Goal: Information Seeking & Learning: Learn about a topic

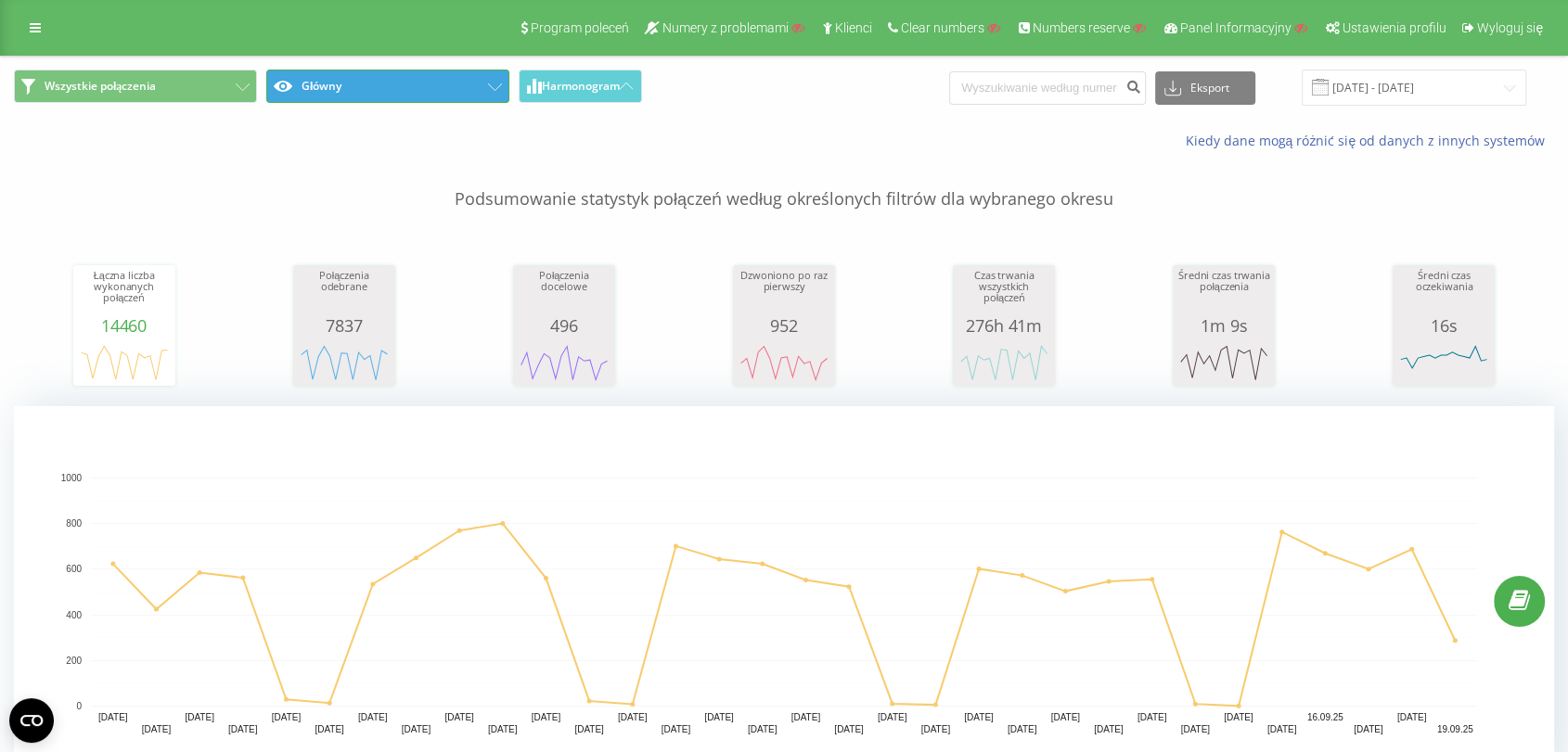
click at [400, 98] on button "Główny" at bounding box center [388, 86] width 243 height 34
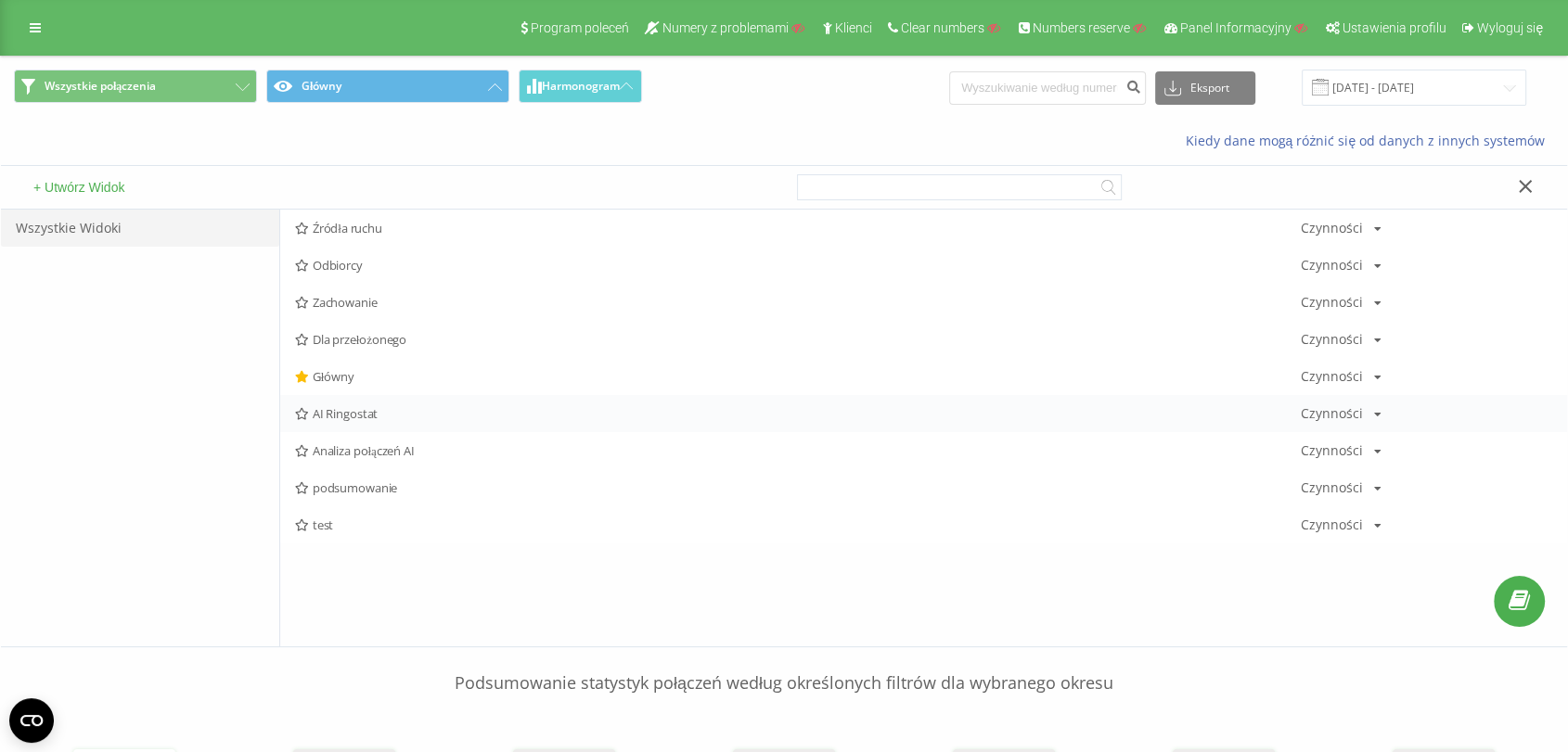
click at [366, 421] on div "AI Ringostat Czynności Edytuj Kopiuj Usuń Domyślnie Udostępnij" at bounding box center [923, 413] width 1287 height 37
click at [1531, 184] on icon at bounding box center [1526, 187] width 14 height 13
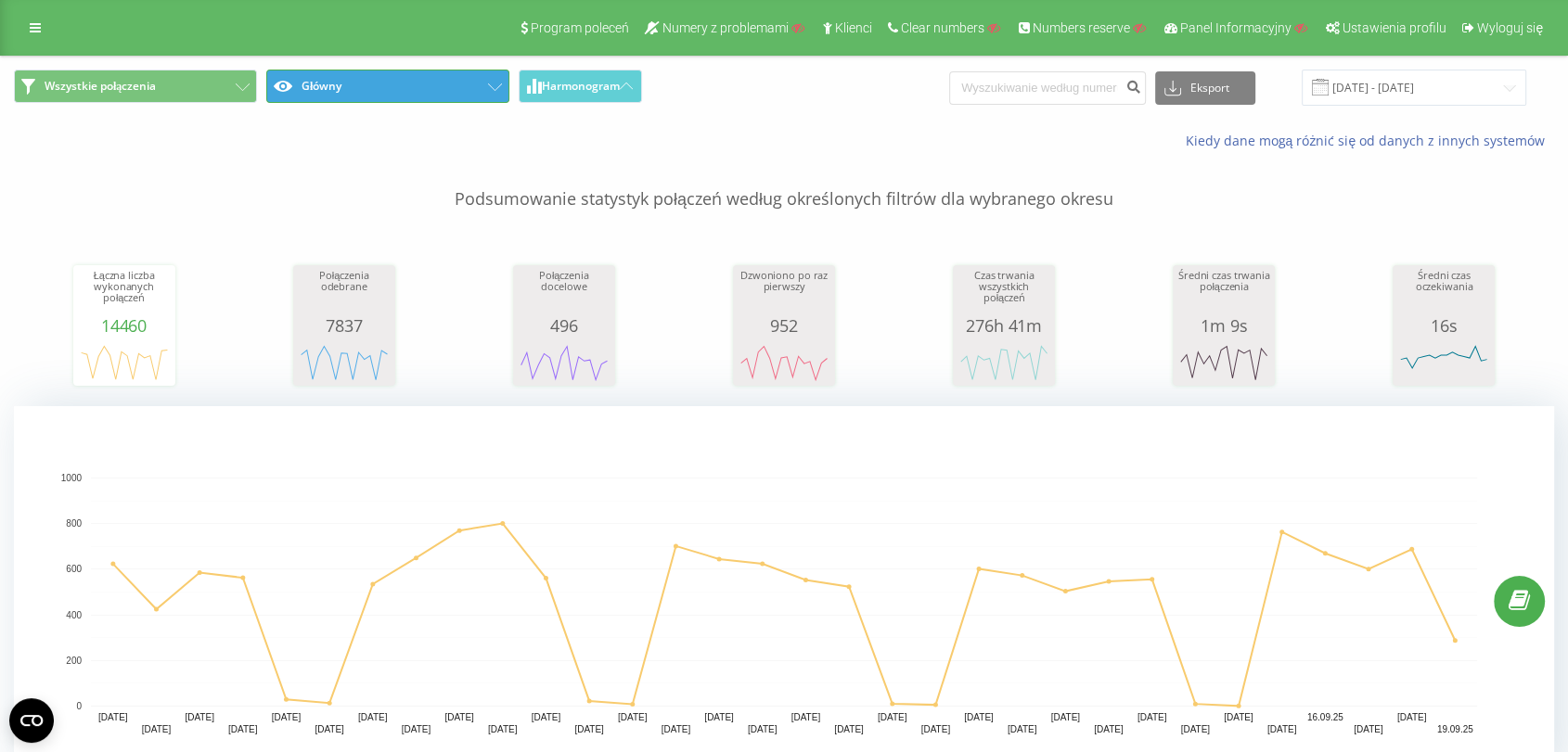
click at [368, 88] on button "Główny" at bounding box center [388, 86] width 243 height 34
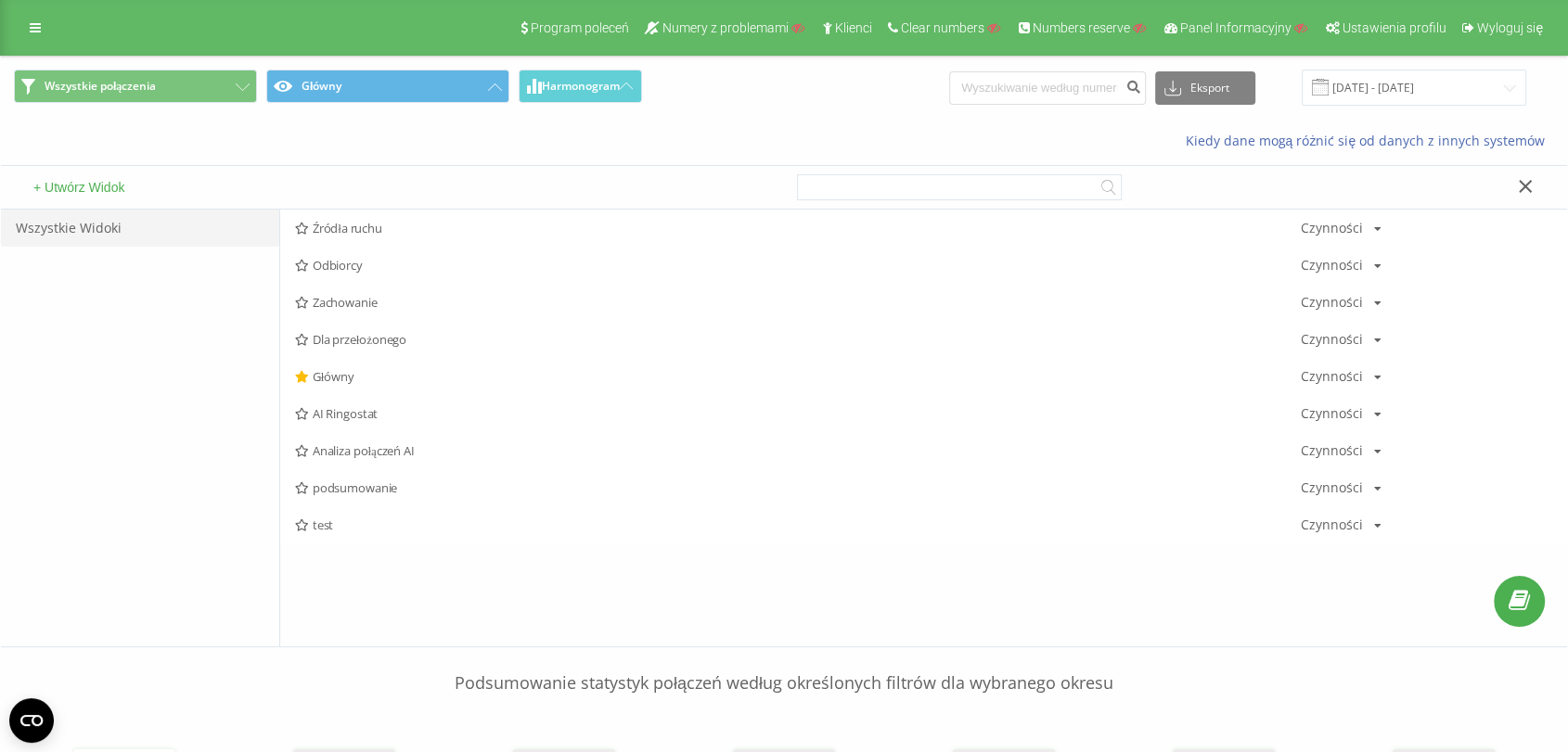
click at [82, 180] on button "+ Utwórz Widok" at bounding box center [79, 187] width 102 height 16
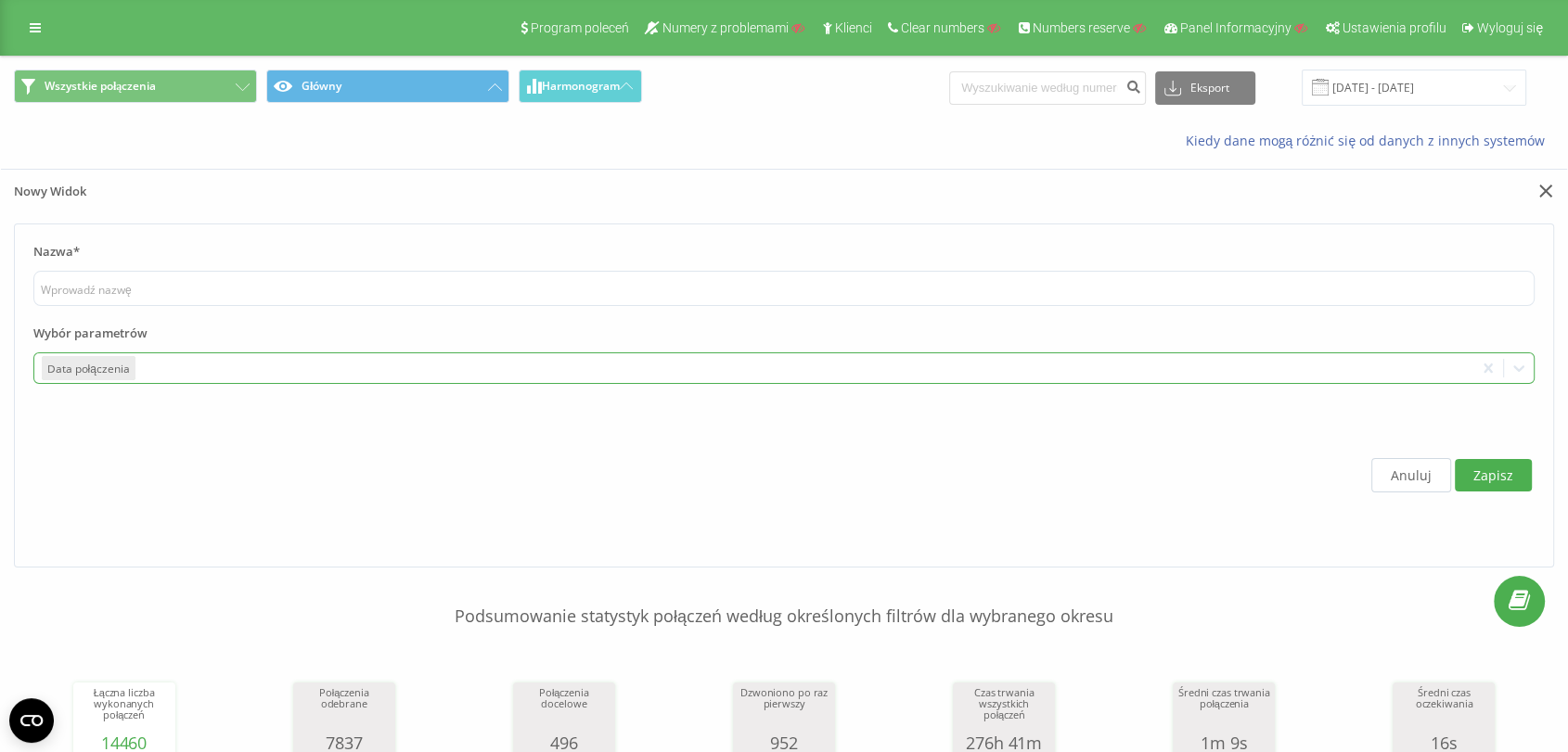
click at [186, 378] on div at bounding box center [802, 368] width 1329 height 21
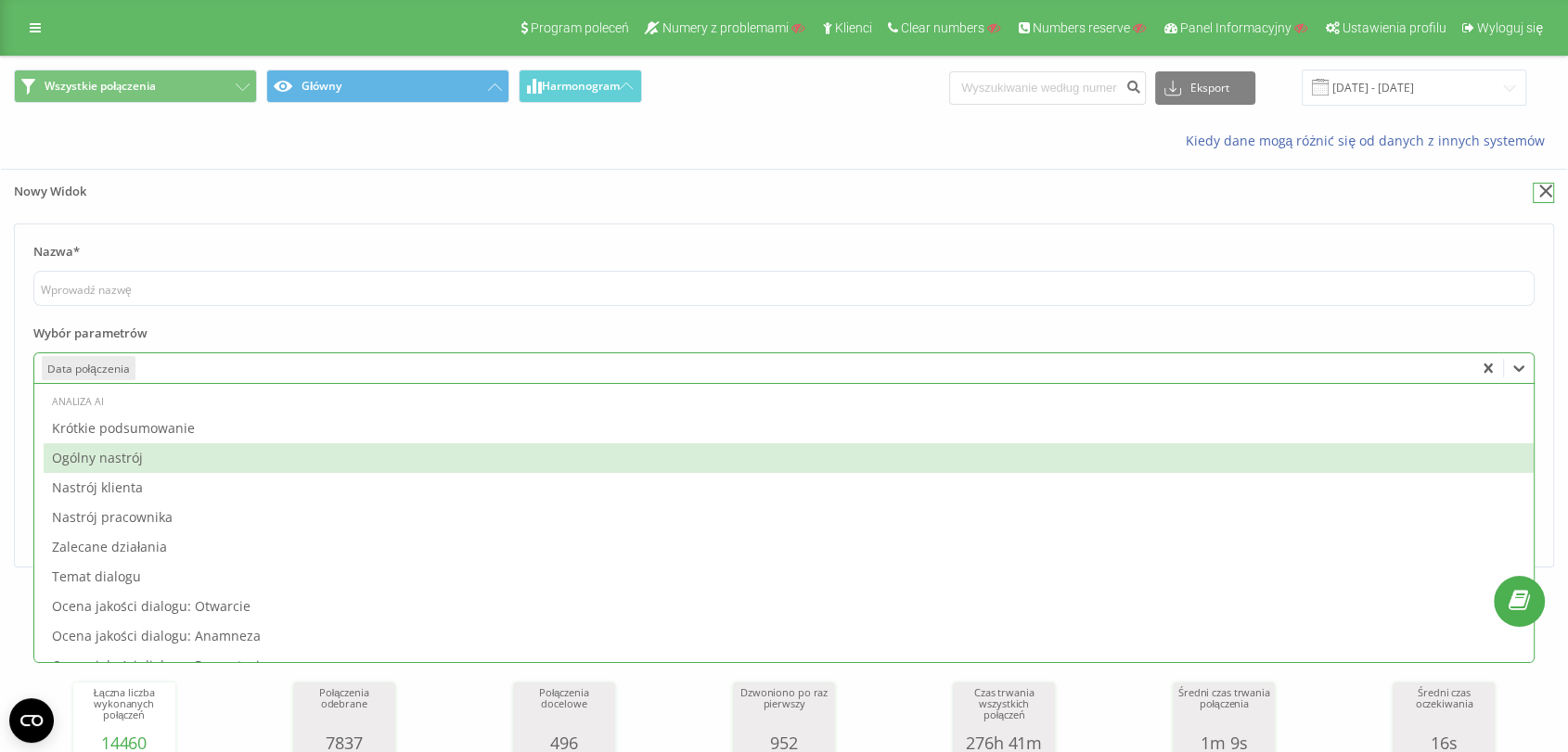
click at [1545, 189] on icon at bounding box center [1546, 191] width 13 height 13
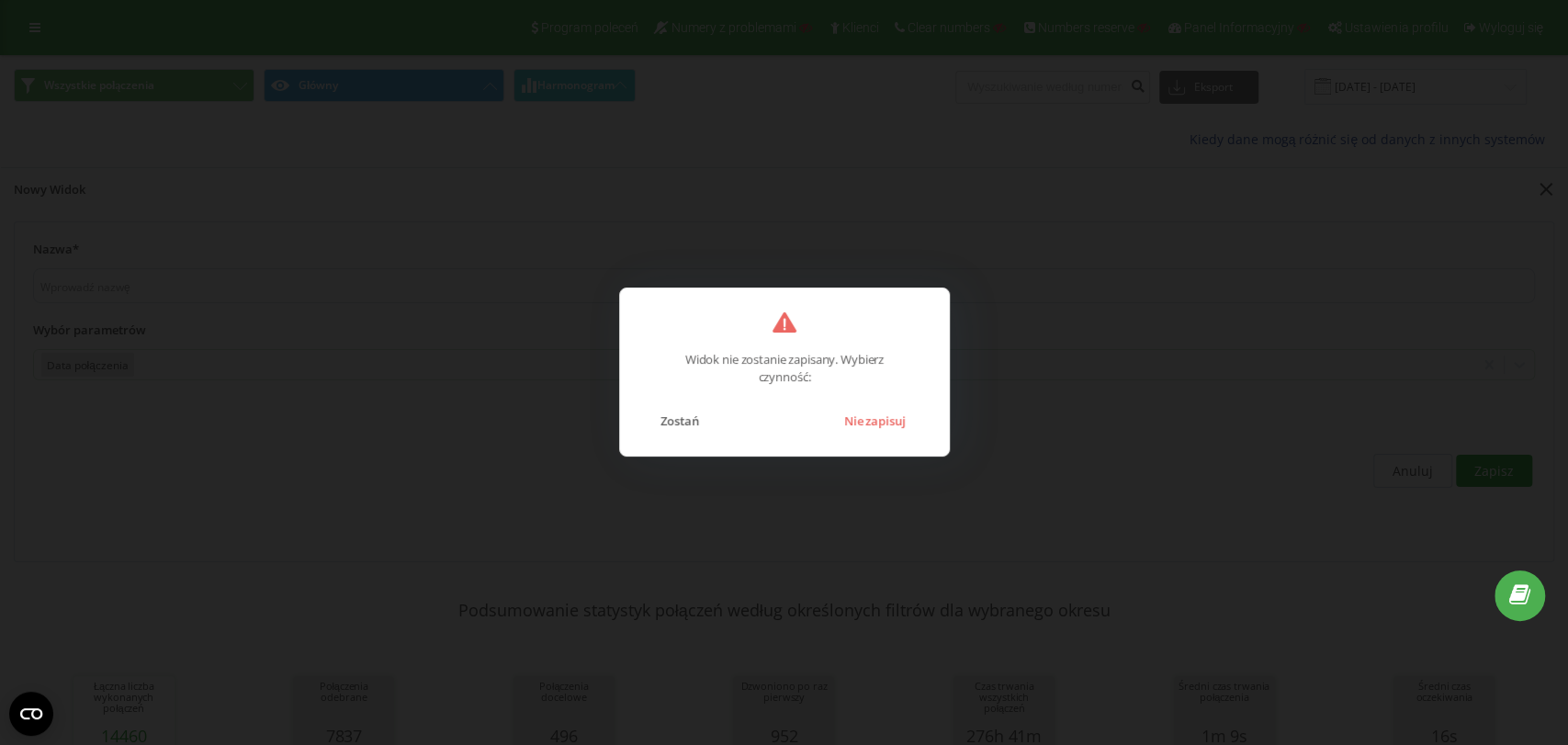
click at [870, 437] on div "Widok nie zostanie zapisany. Wybierz czynność: Zostań Nie zapisuj" at bounding box center [784, 372] width 331 height 169
click at [864, 430] on button "Nie zapisuj" at bounding box center [874, 420] width 80 height 24
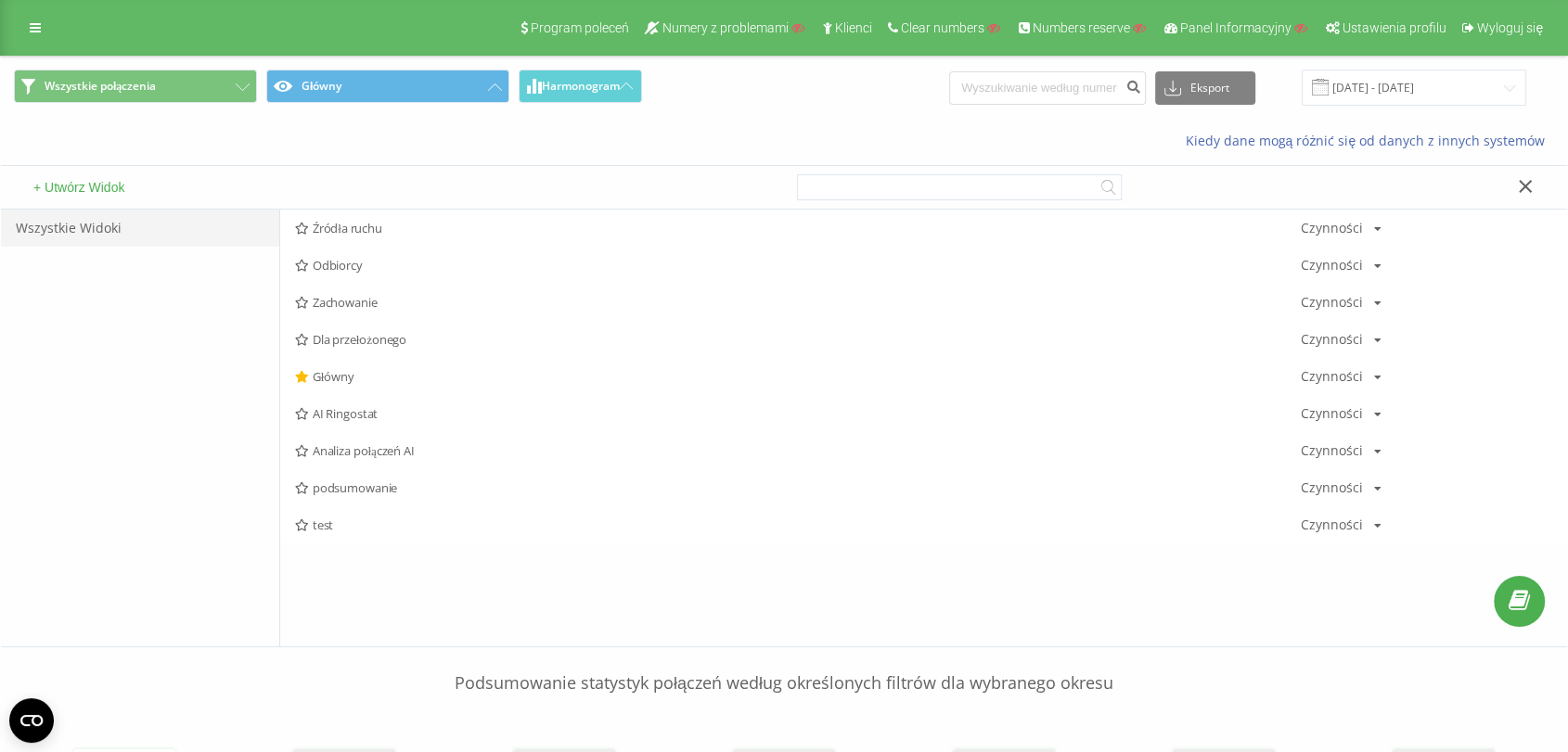
click at [1526, 185] on icon at bounding box center [1526, 187] width 13 height 13
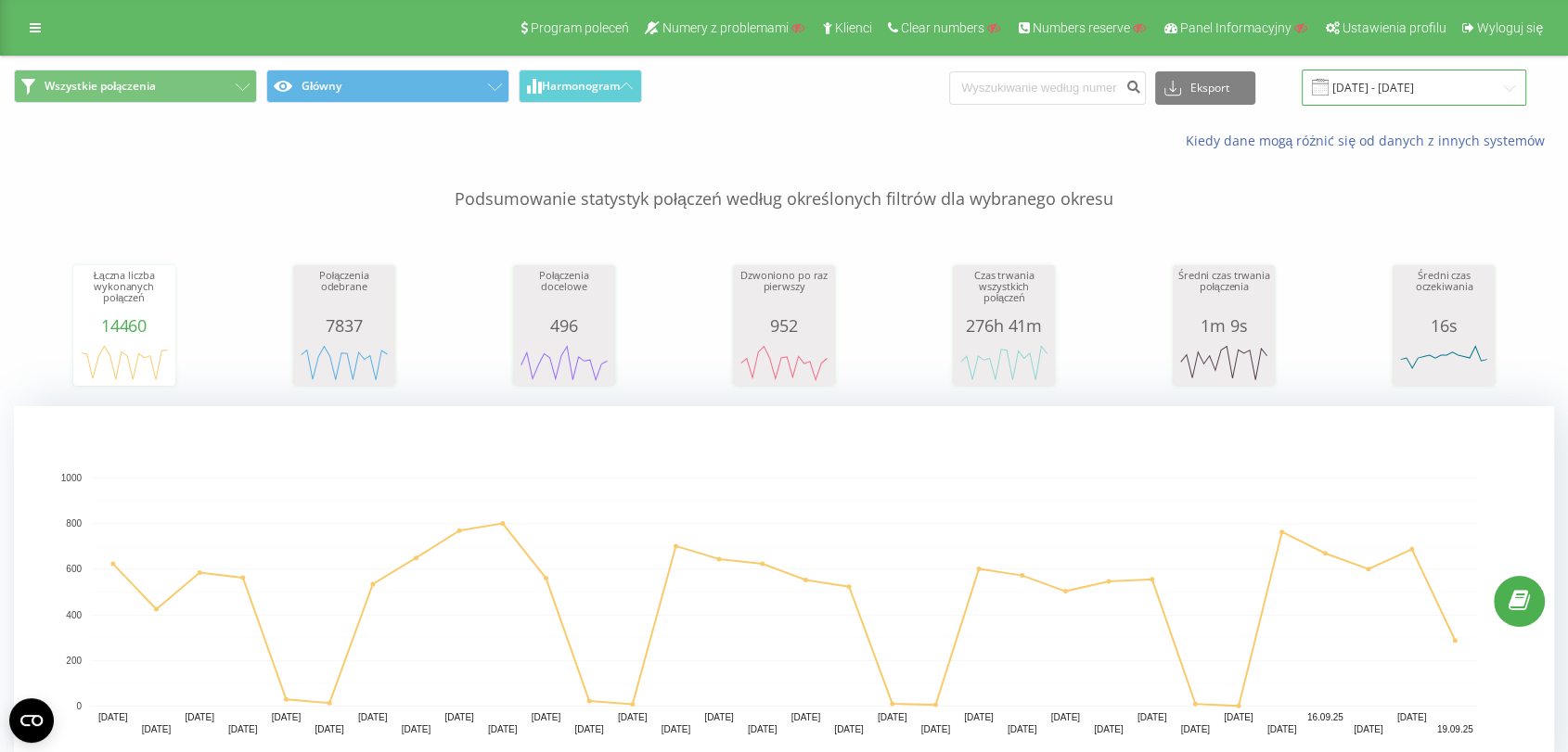
click at [1418, 90] on input "[DATE] - [DATE]" at bounding box center [1414, 88] width 225 height 36
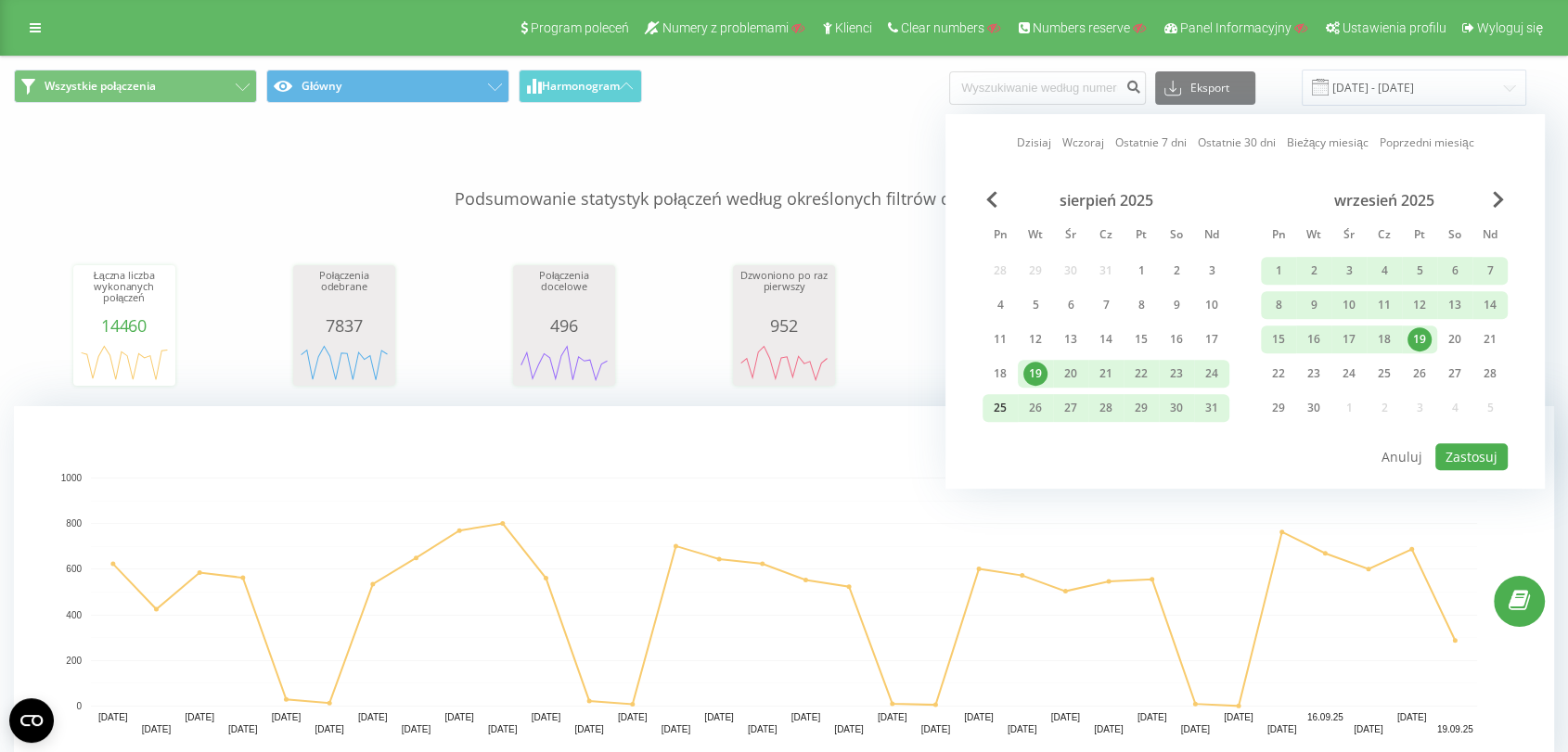
click at [989, 402] on div "25" at bounding box center [1000, 408] width 24 height 24
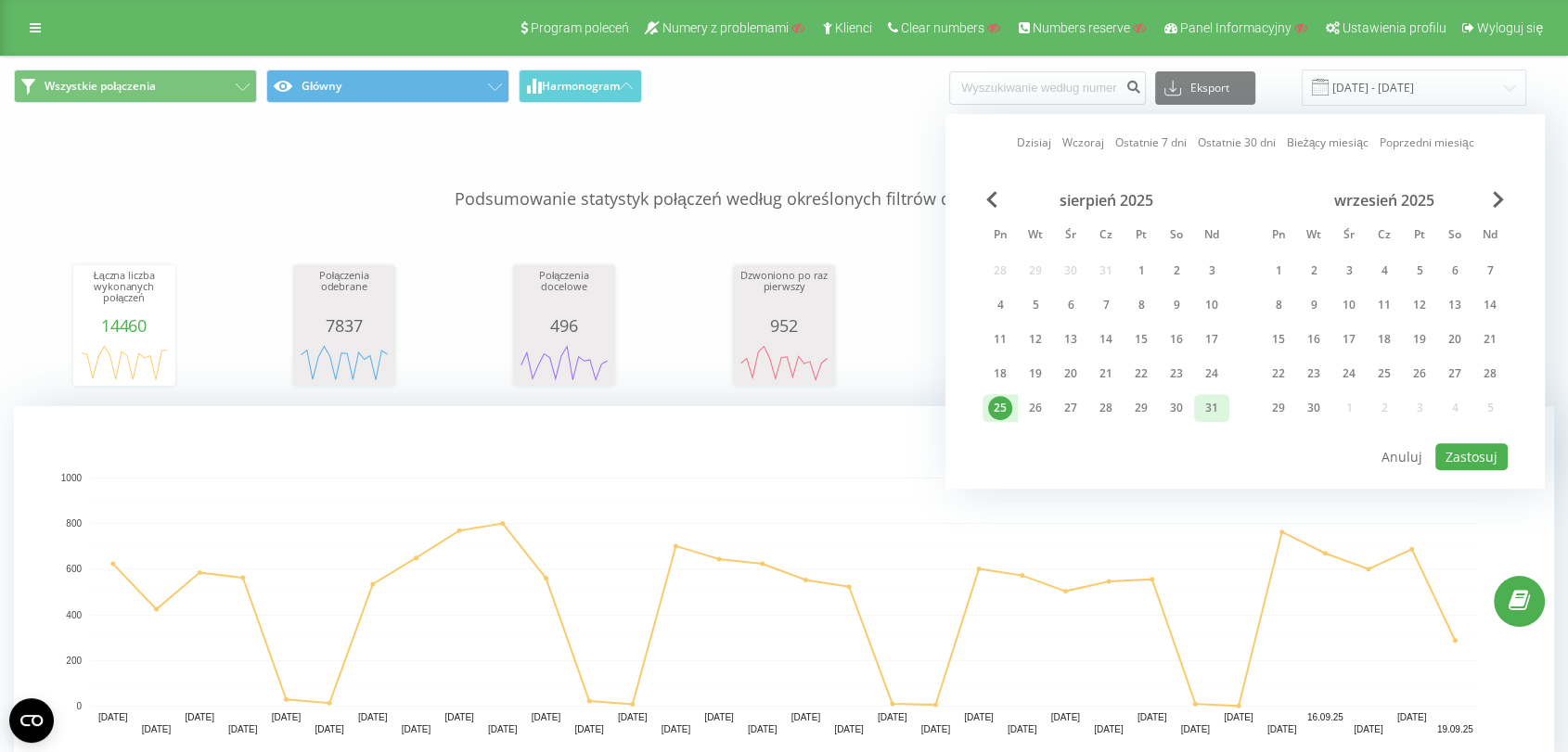
click at [1207, 407] on div "31" at bounding box center [1211, 408] width 24 height 24
click at [1478, 457] on button "Zastosuj" at bounding box center [1471, 457] width 72 height 27
type input "25.08.2025 - 31.08.2025"
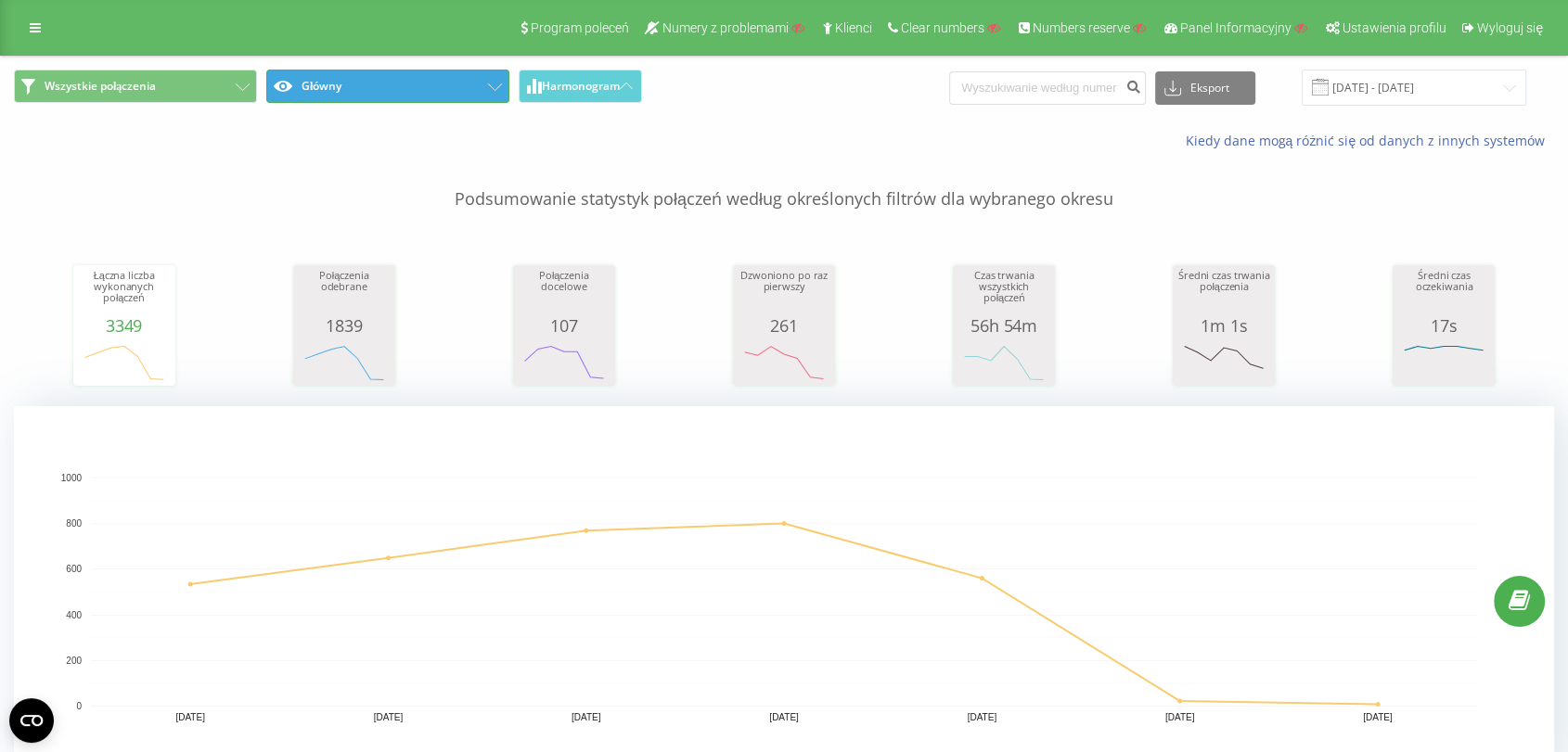
click at [462, 79] on button "Główny" at bounding box center [388, 86] width 243 height 34
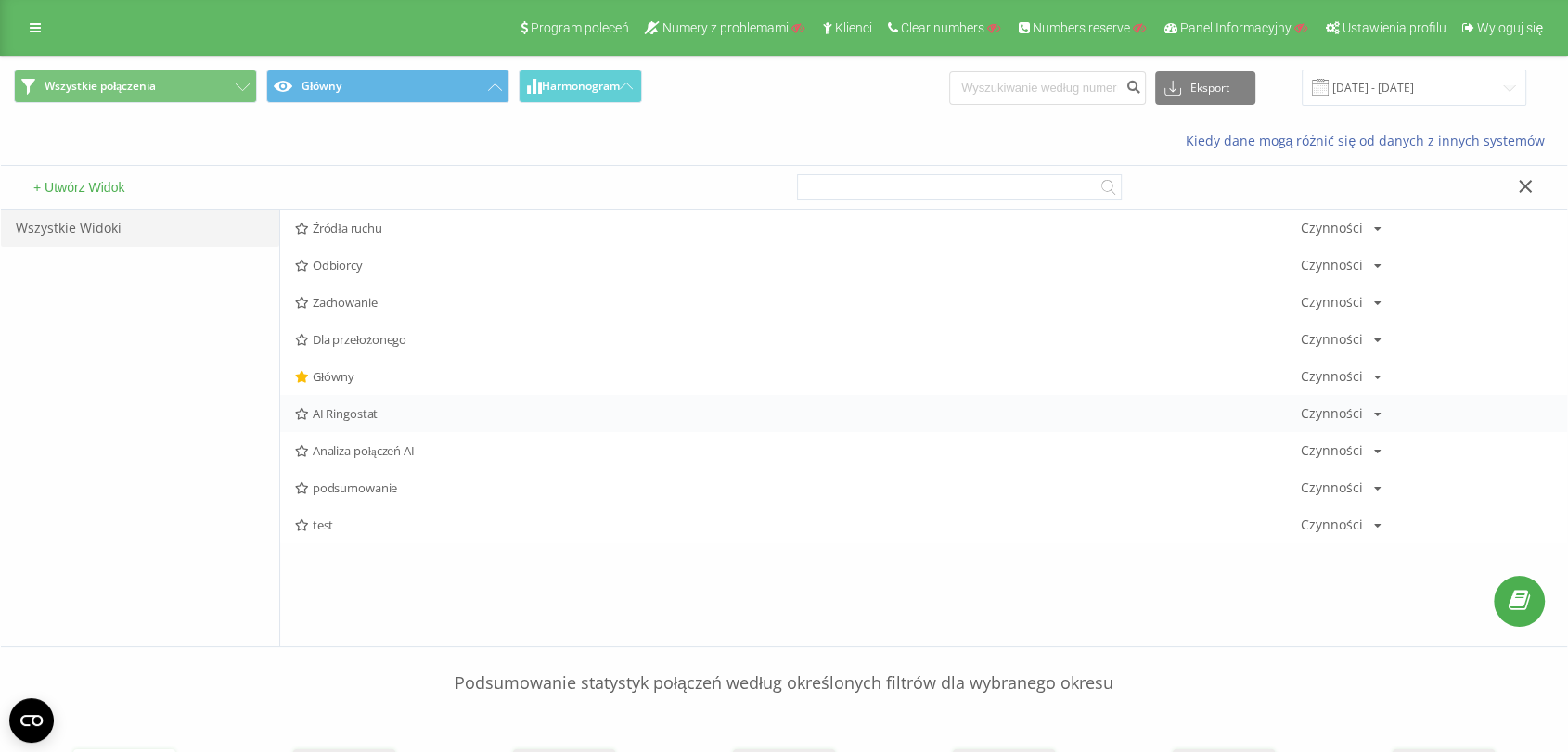
click at [324, 419] on span "AI Ringostat" at bounding box center [798, 414] width 1006 height 13
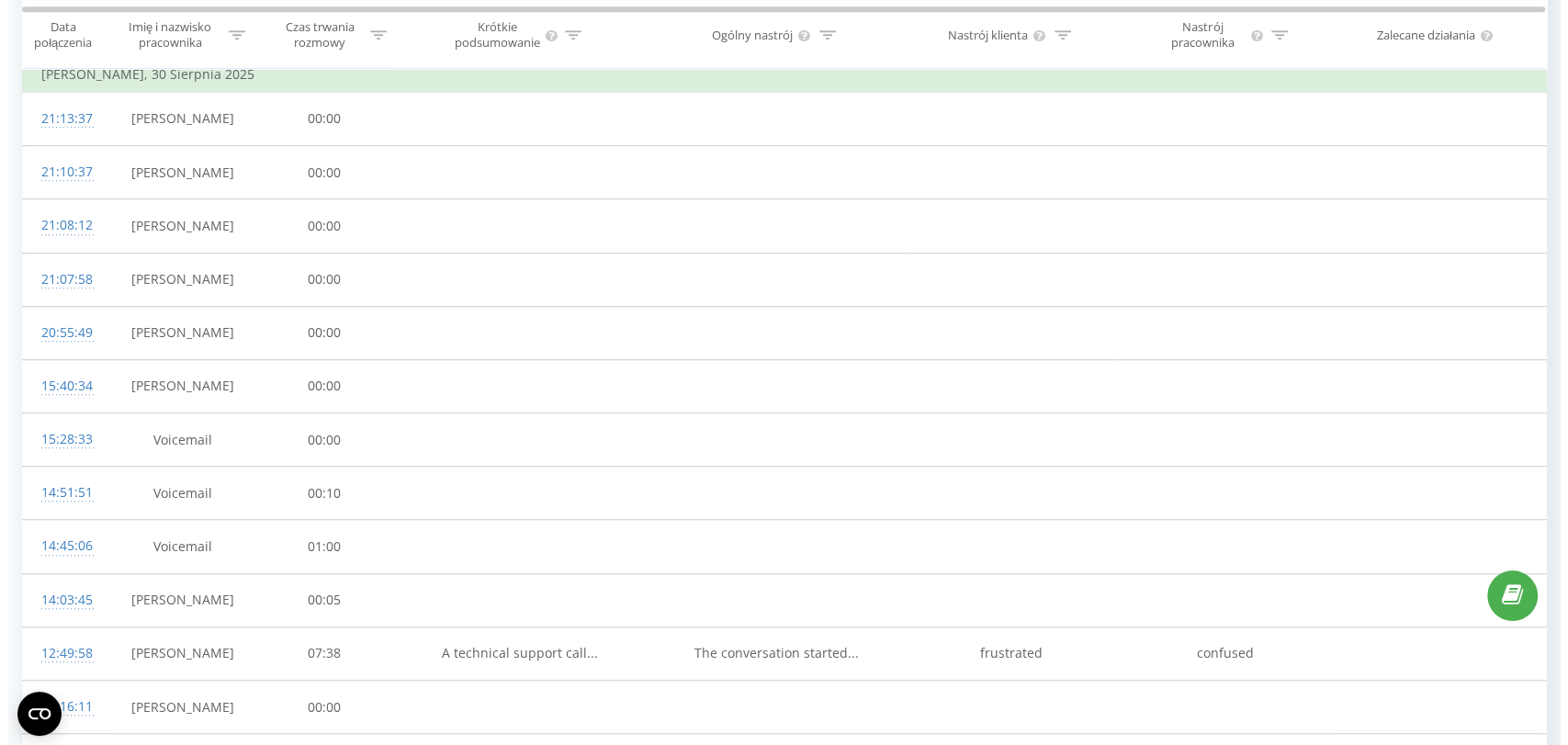
scroll to position [1595, 0]
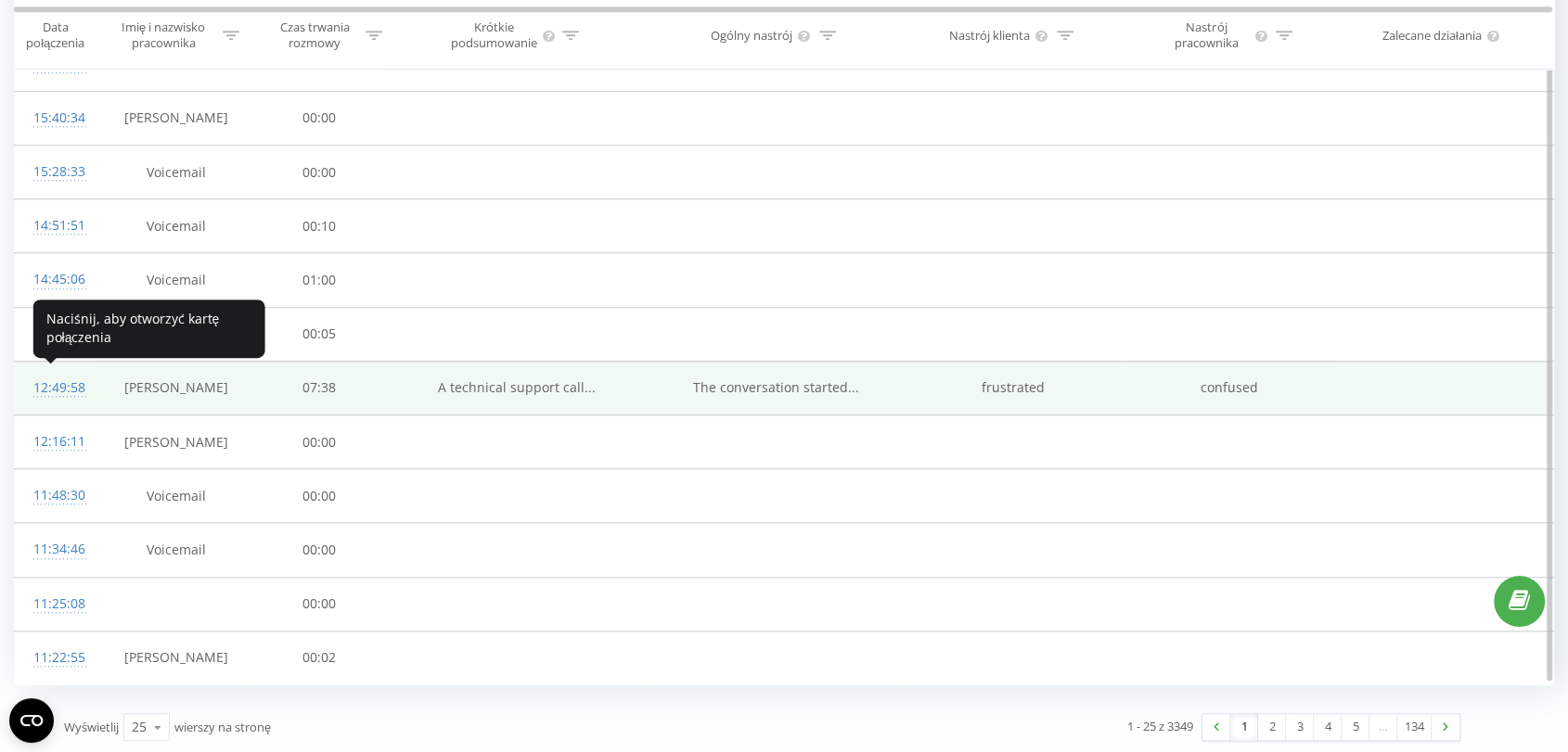
click at [56, 382] on div "12:49:58" at bounding box center [58, 388] width 49 height 36
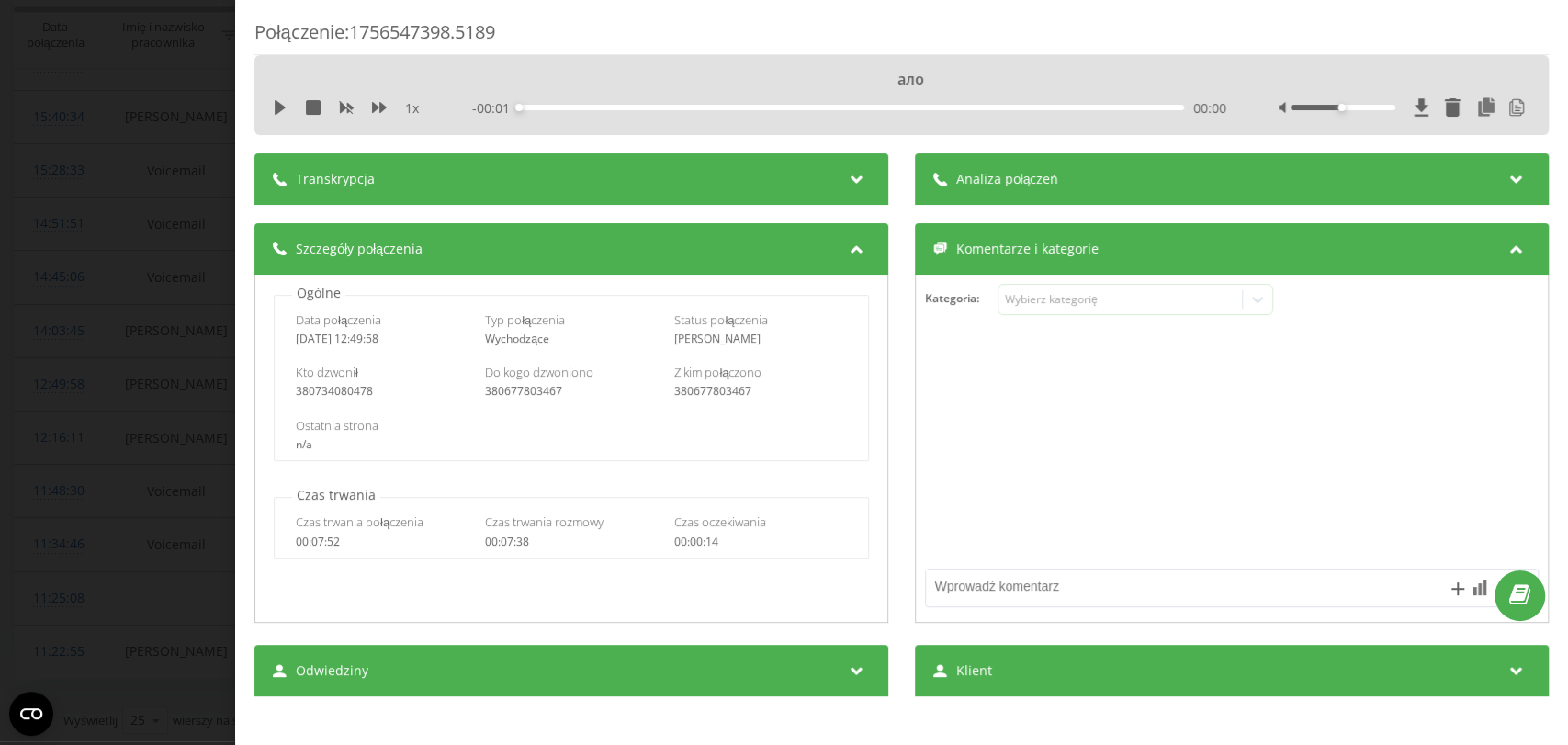
click at [573, 162] on div "Transkrypcja" at bounding box center [571, 180] width 633 height 51
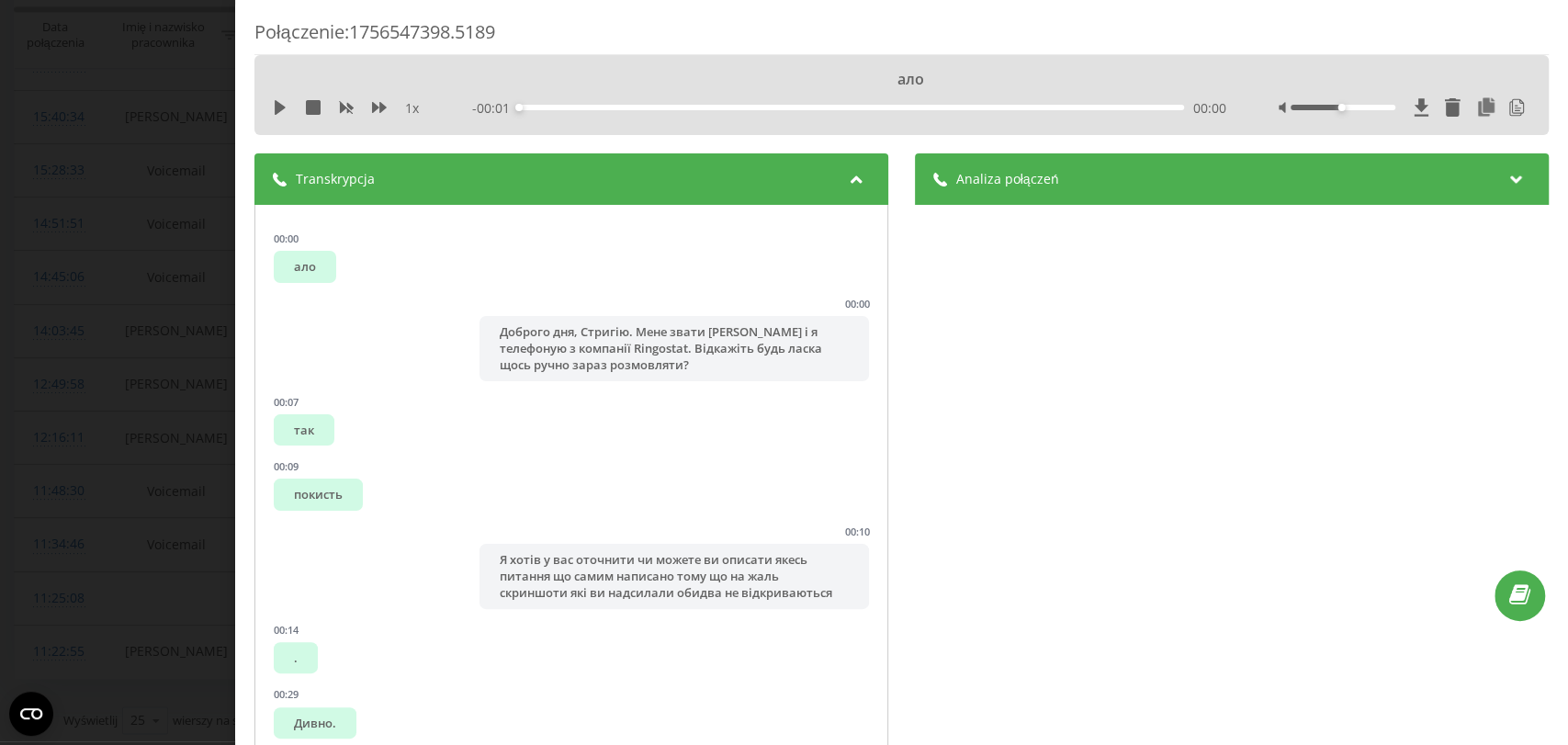
click at [1039, 194] on div "Analiza połączeń" at bounding box center [1231, 180] width 633 height 51
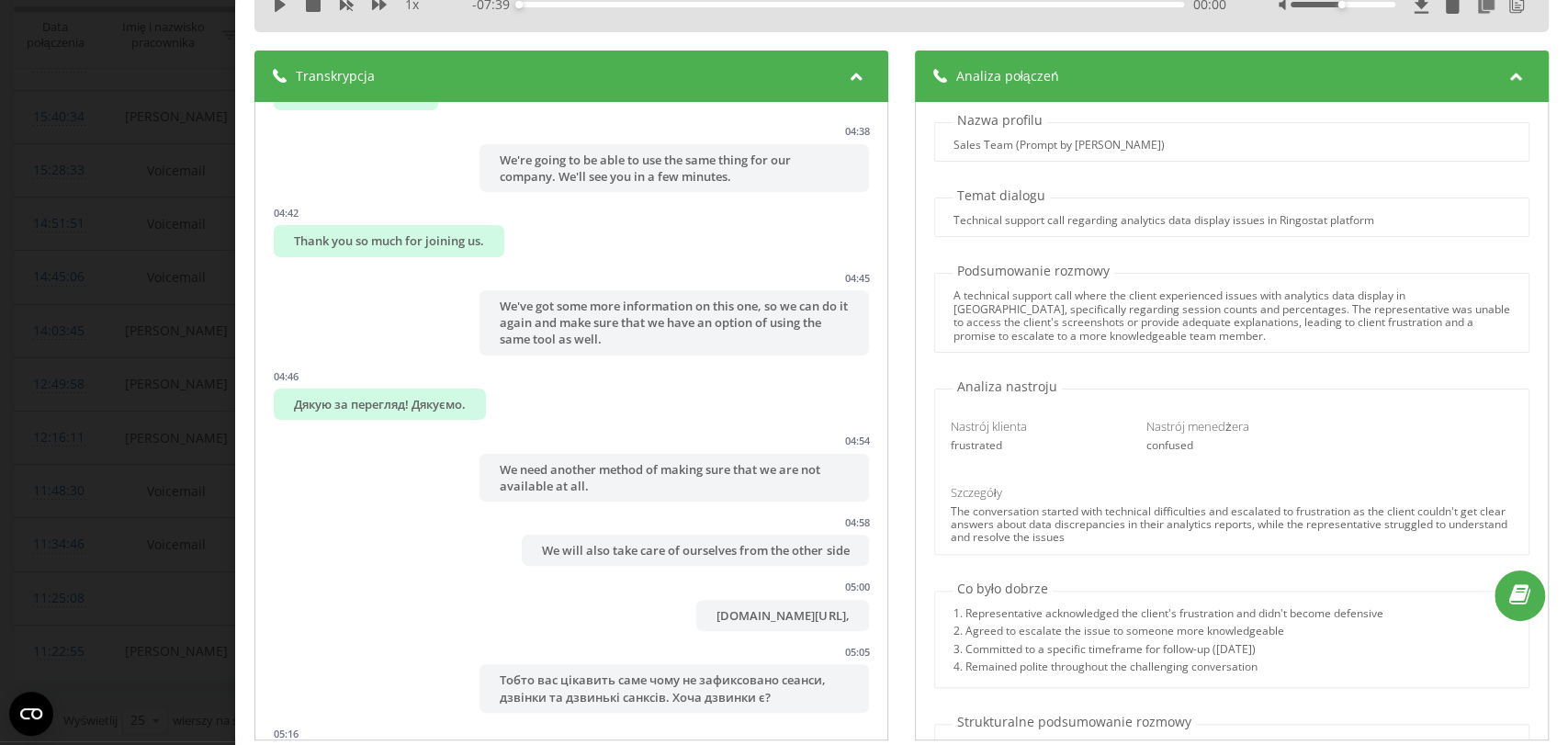
scroll to position [3503, 0]
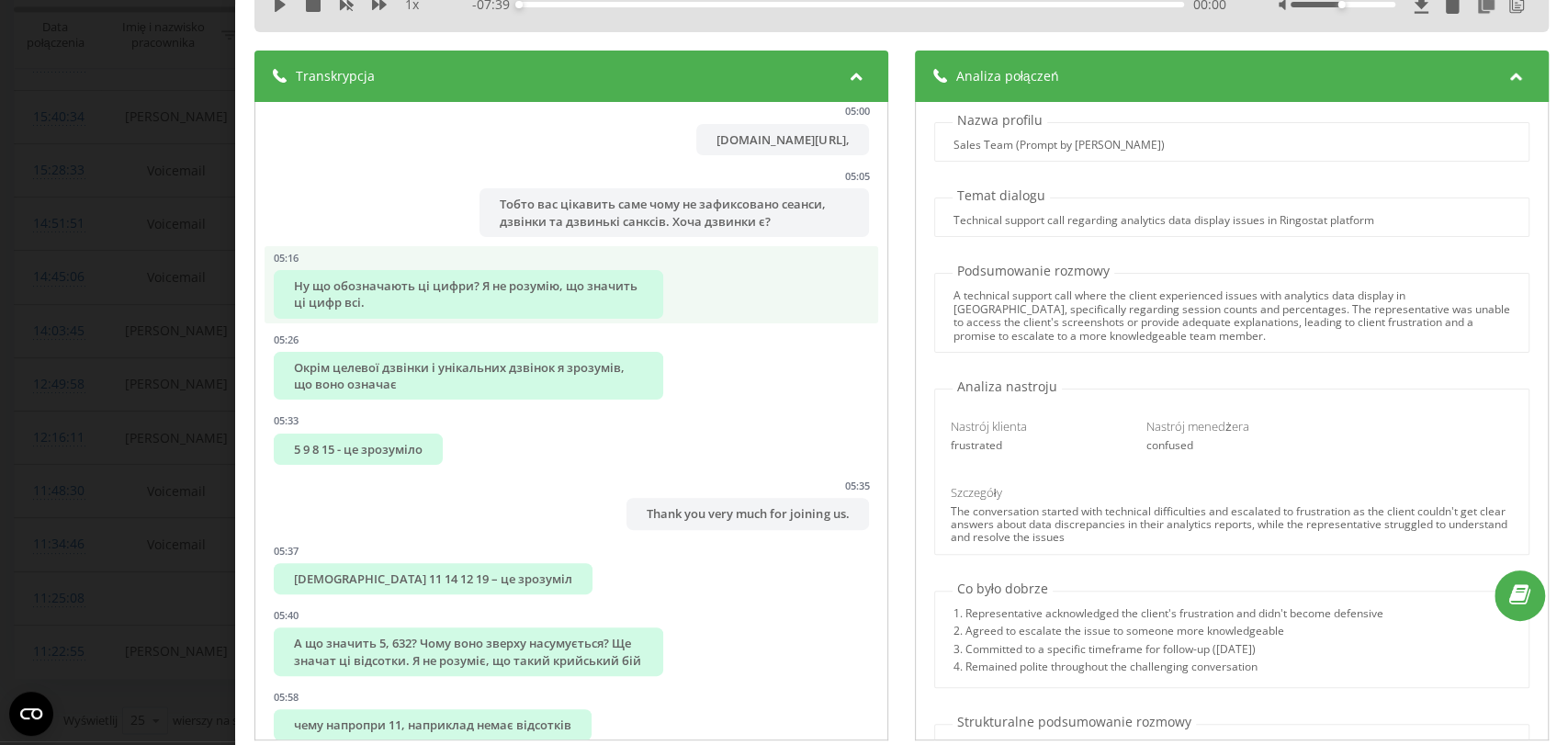
click at [571, 318] on div "Ну що обозначають ці цифри? Я не розумію, що значить ці цифр всі." at bounding box center [468, 294] width 389 height 48
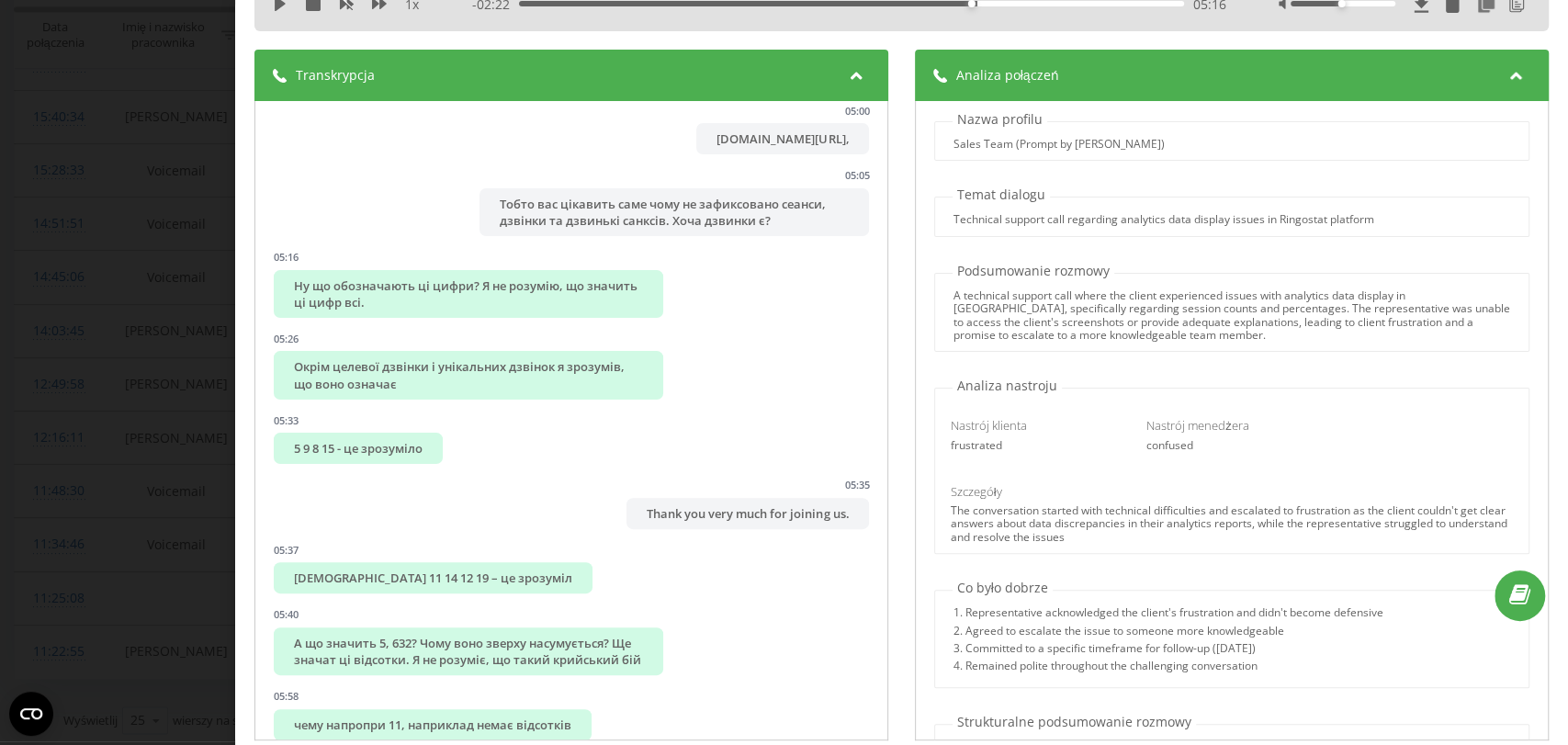
scroll to position [0, 0]
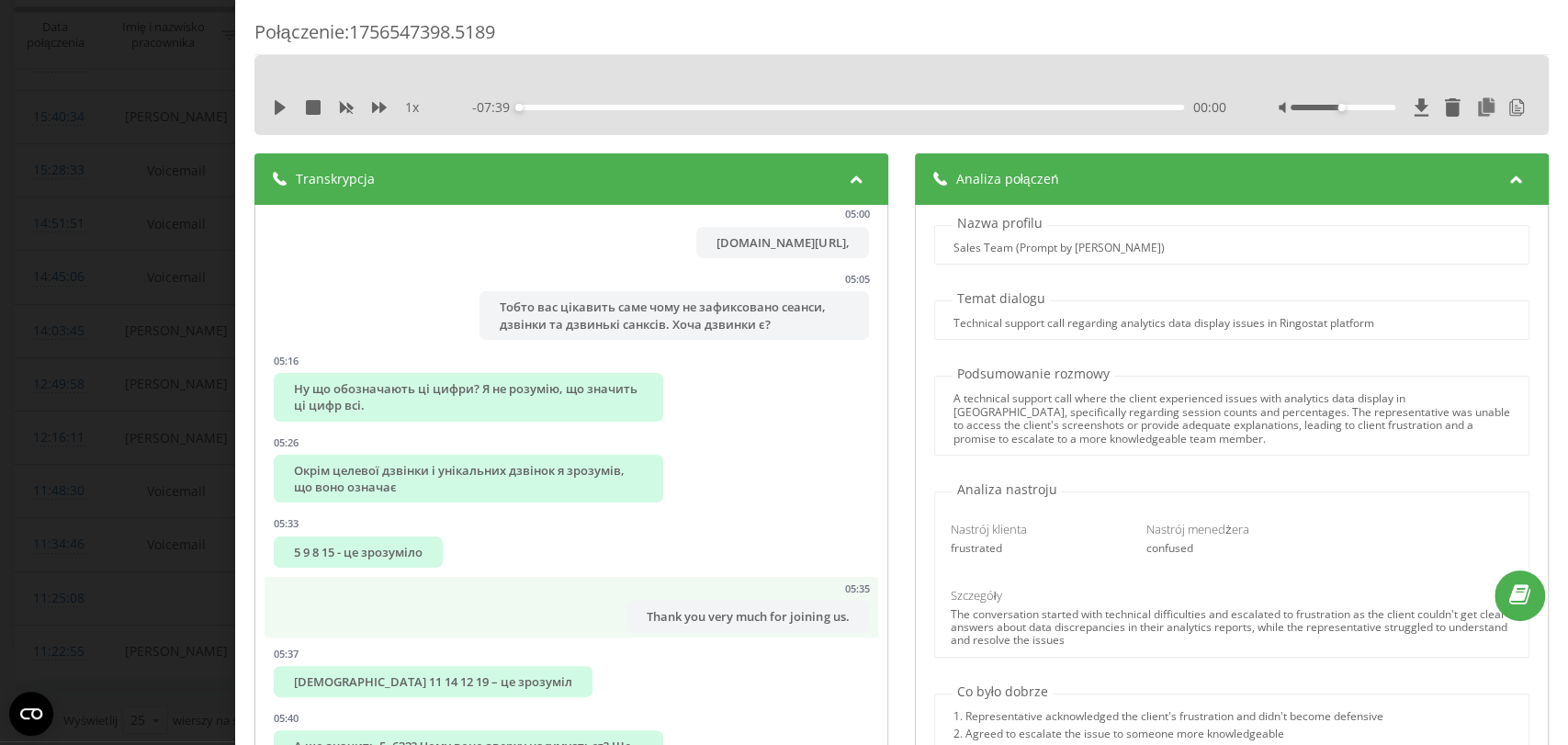
click at [697, 632] on div "Thank you very much for joining us." at bounding box center [747, 616] width 242 height 31
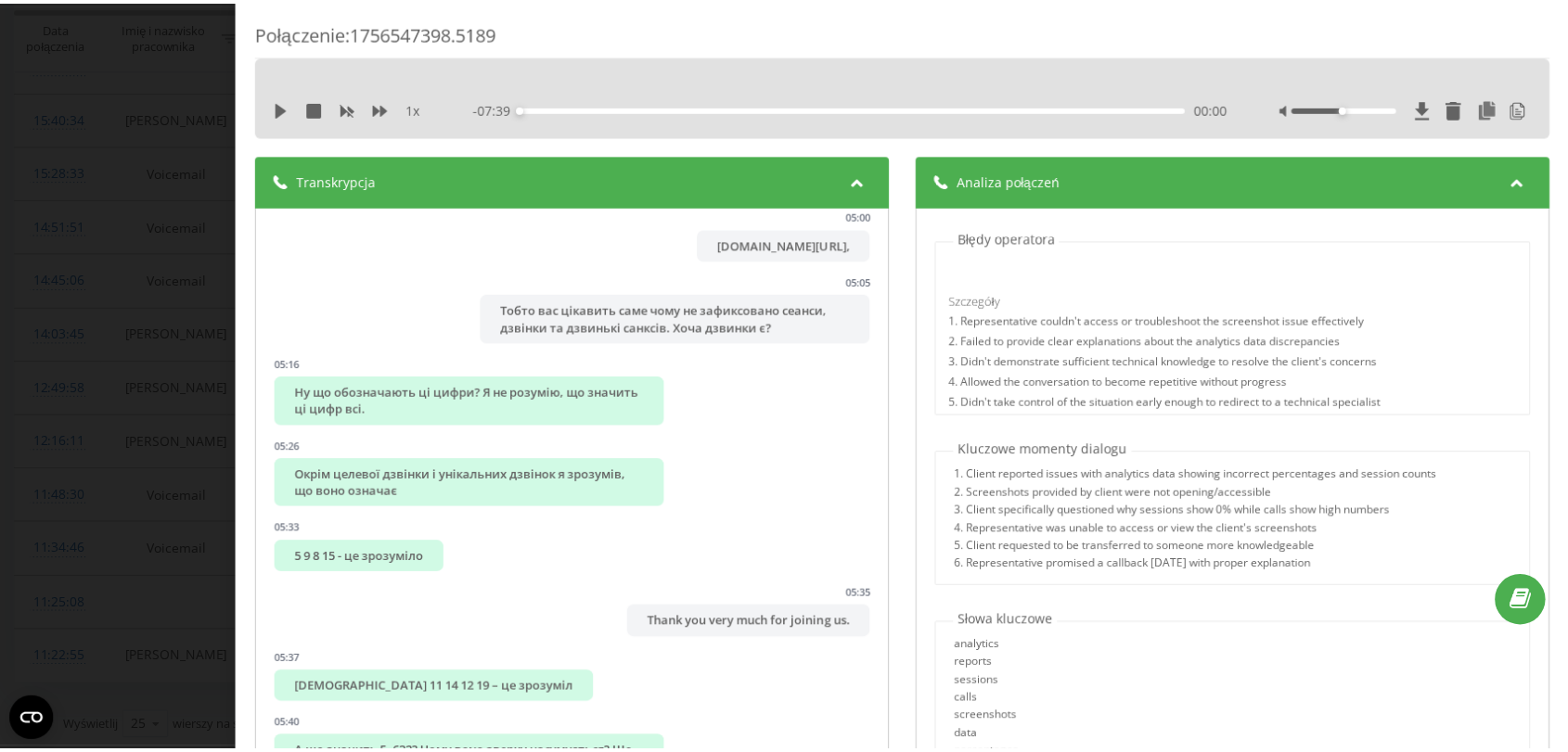
scroll to position [1115, 0]
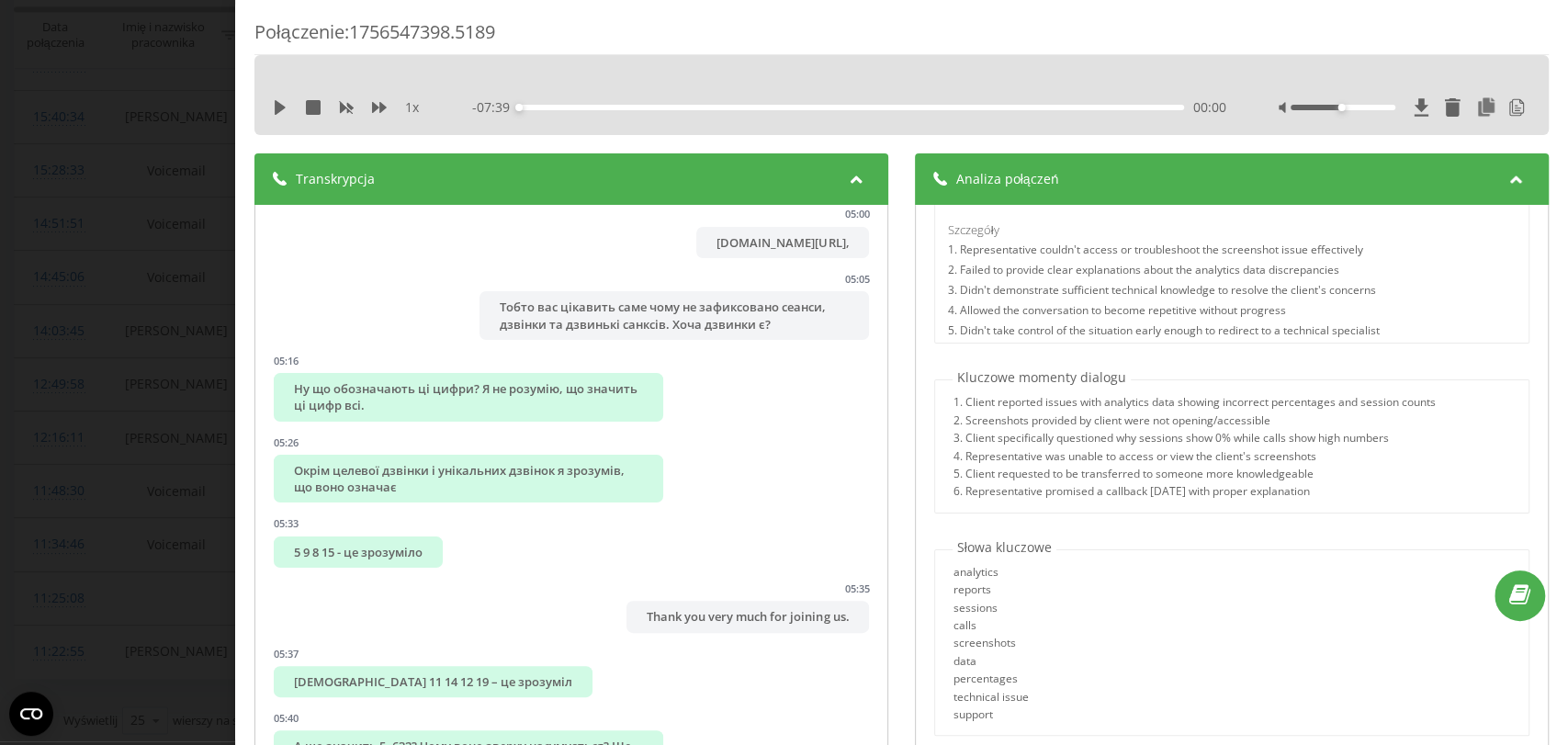
click at [180, 437] on div "Połączenie : 1756547398.5189 1 x - 07:39 00:00 00:00 Transkrypcja 00:00 ало 00:…" at bounding box center [784, 372] width 1568 height 745
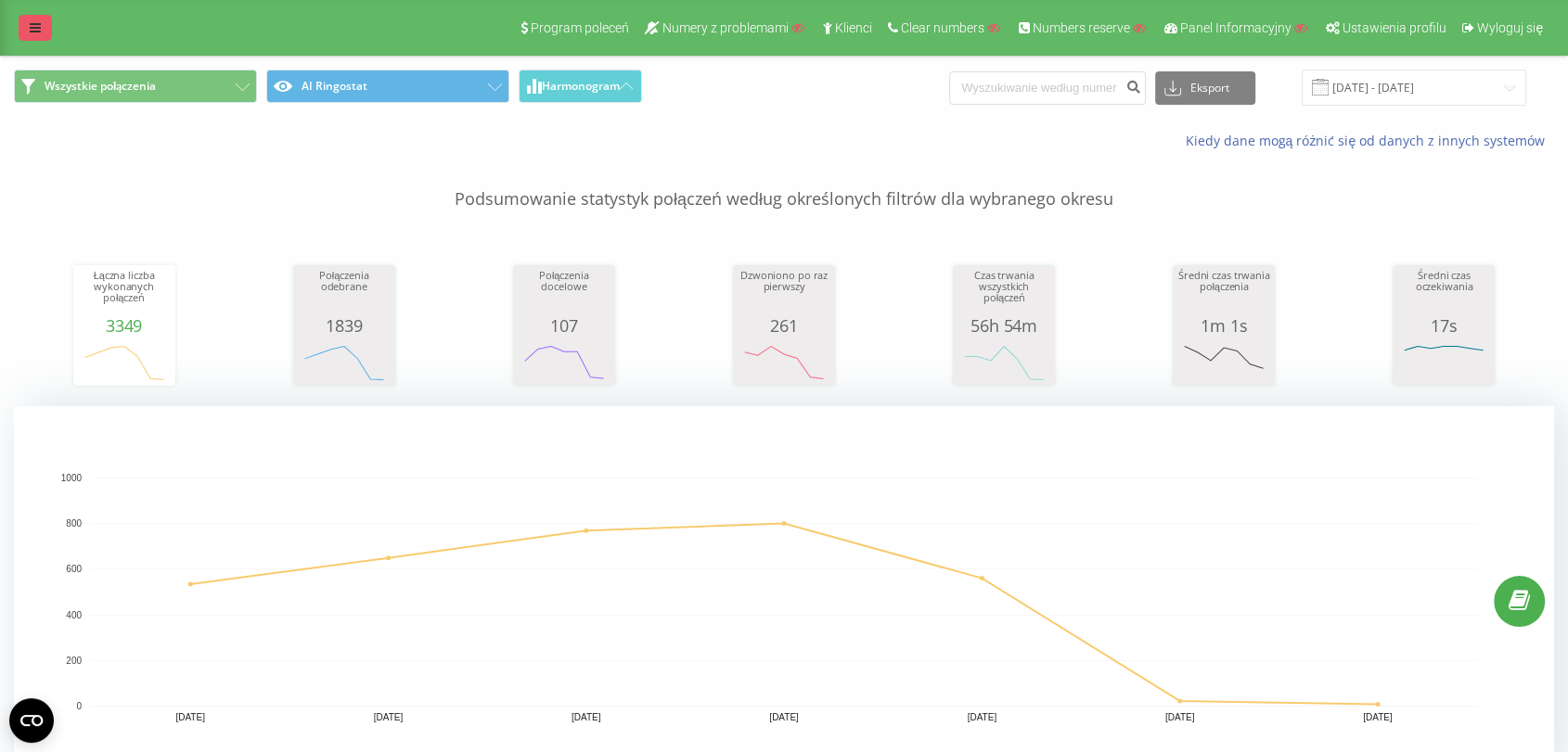
click at [32, 24] on icon at bounding box center [36, 28] width 12 height 13
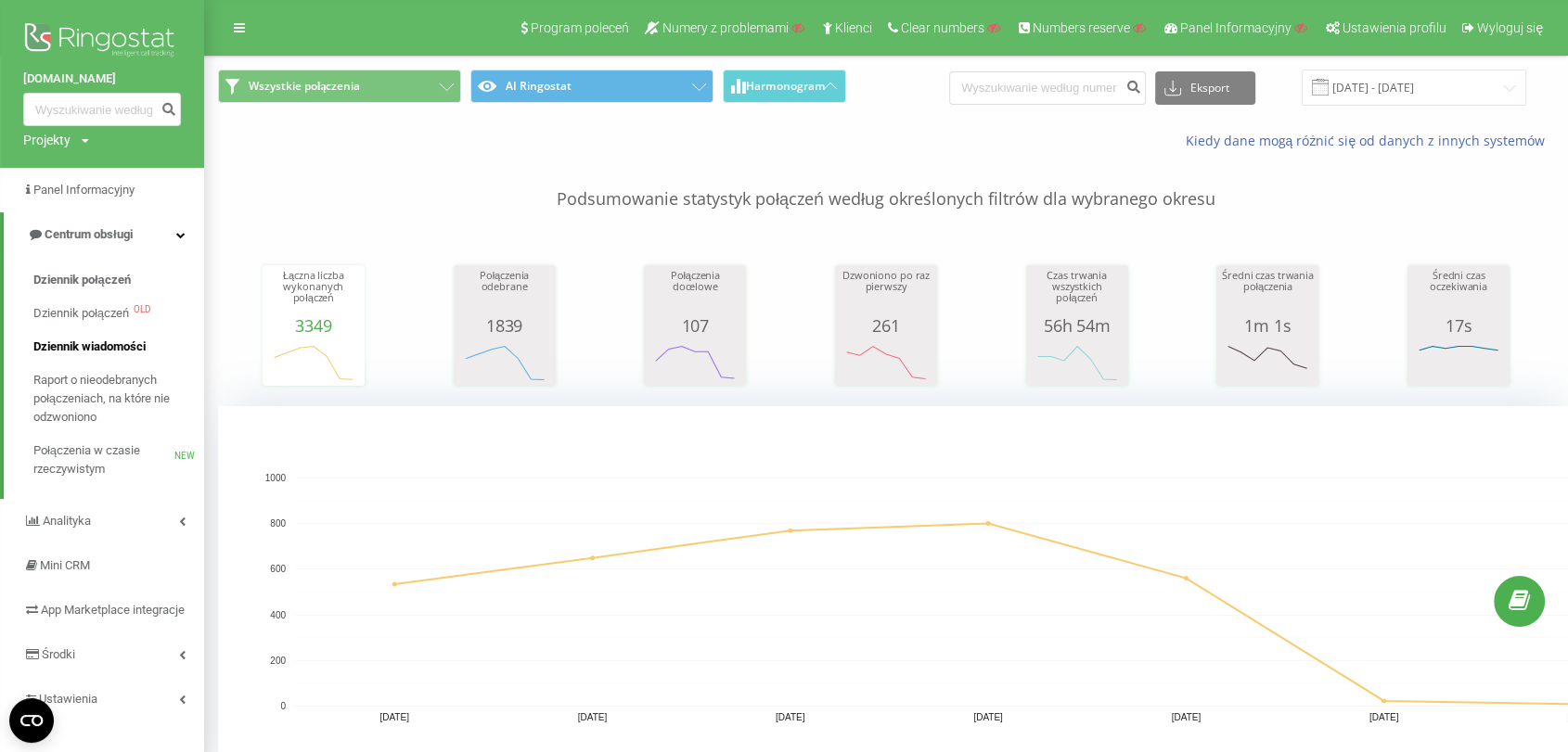
click at [113, 342] on span "Dziennik wiadomości" at bounding box center [89, 346] width 112 height 18
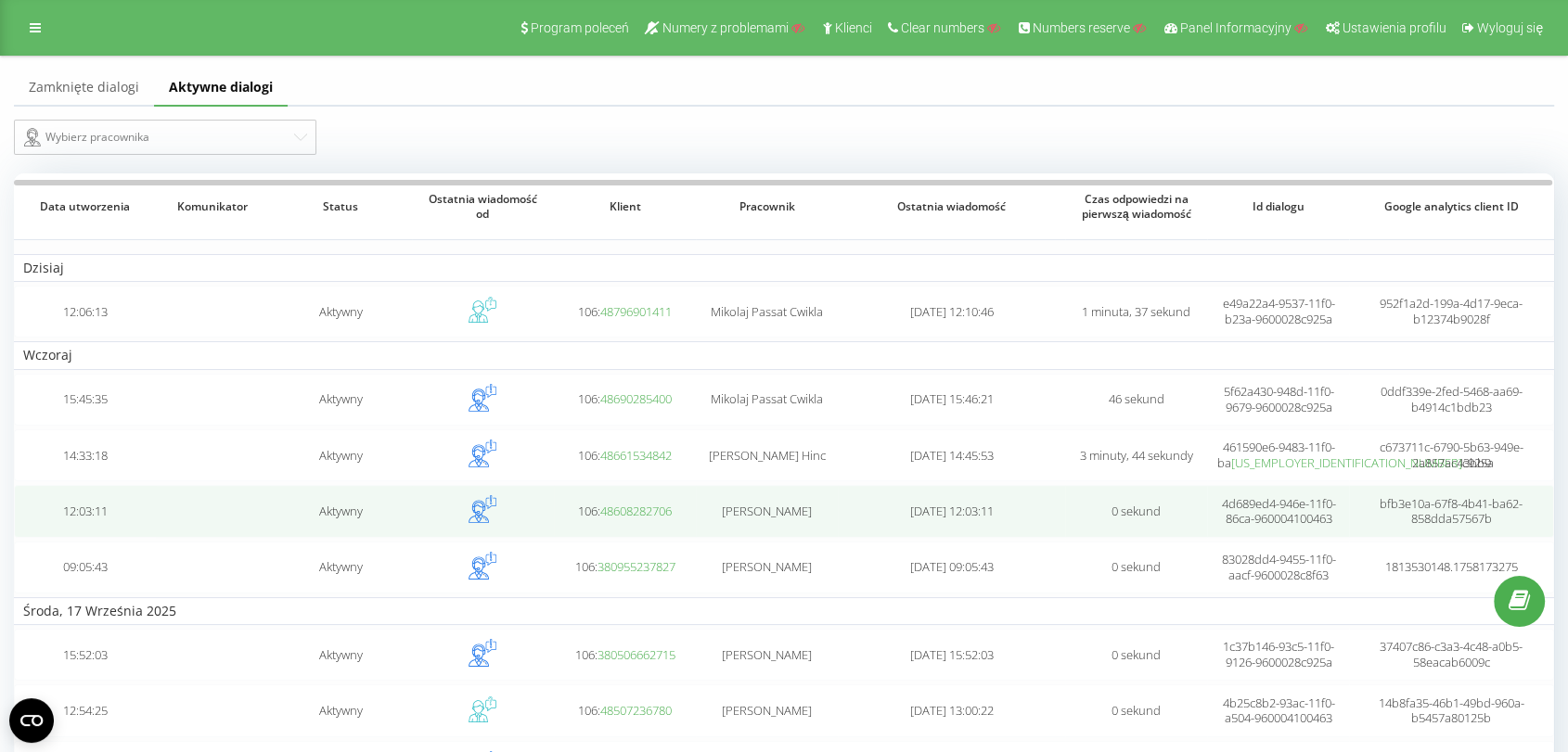
click at [497, 501] on td at bounding box center [483, 511] width 142 height 52
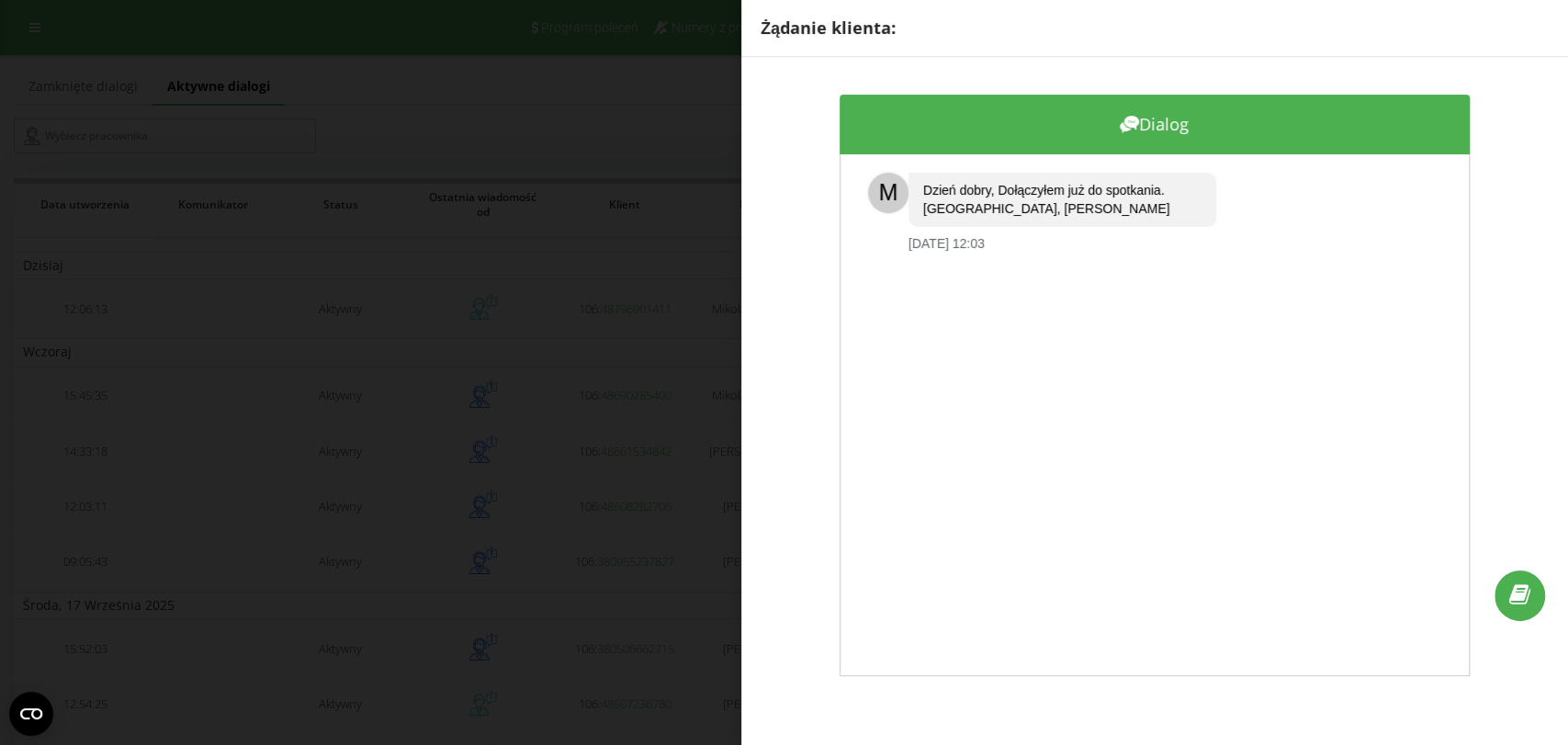
click at [628, 95] on div "Żądanie klienta: Dialog M Dzień dobry, Dołączyłem już do spotkania. Pozdrawiam,…" at bounding box center [784, 372] width 1568 height 745
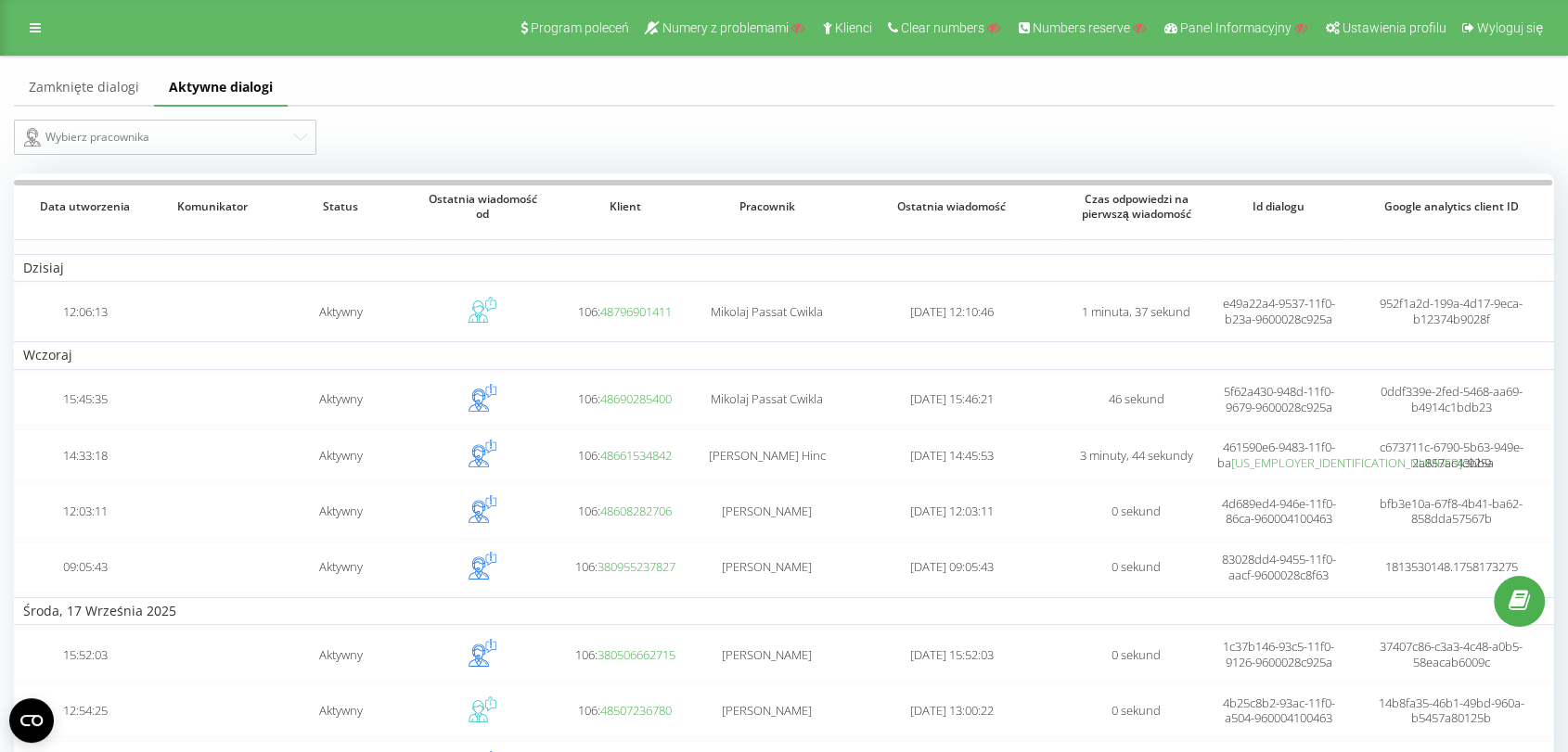
click at [30, 91] on link "Zamknięte dialogi" at bounding box center [84, 88] width 140 height 37
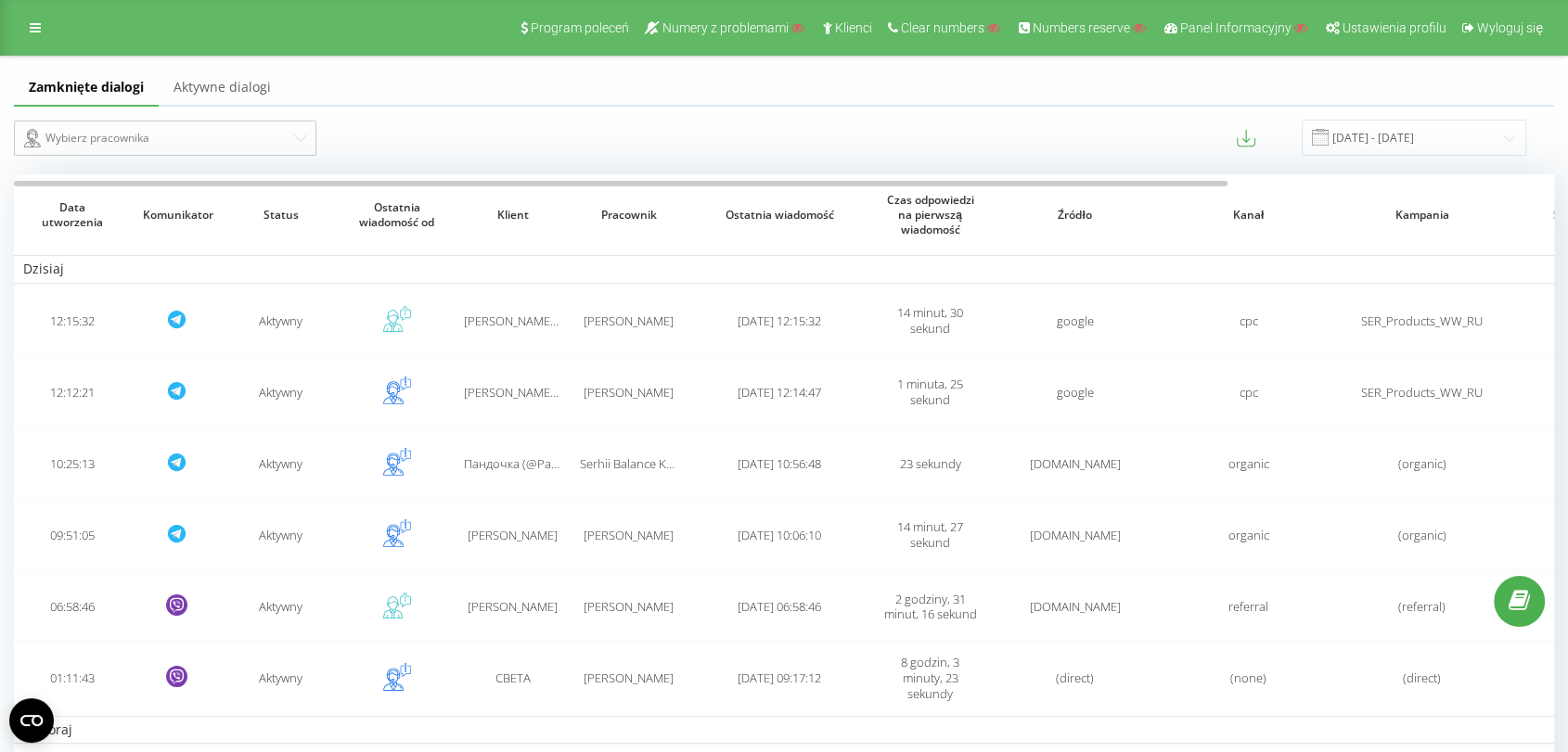
click at [584, 165] on div "Wybierz pracownika 19.08.2025 - 19.09.2025" at bounding box center [784, 137] width 1566 height 62
click at [36, 35] on link at bounding box center [35, 27] width 34 height 26
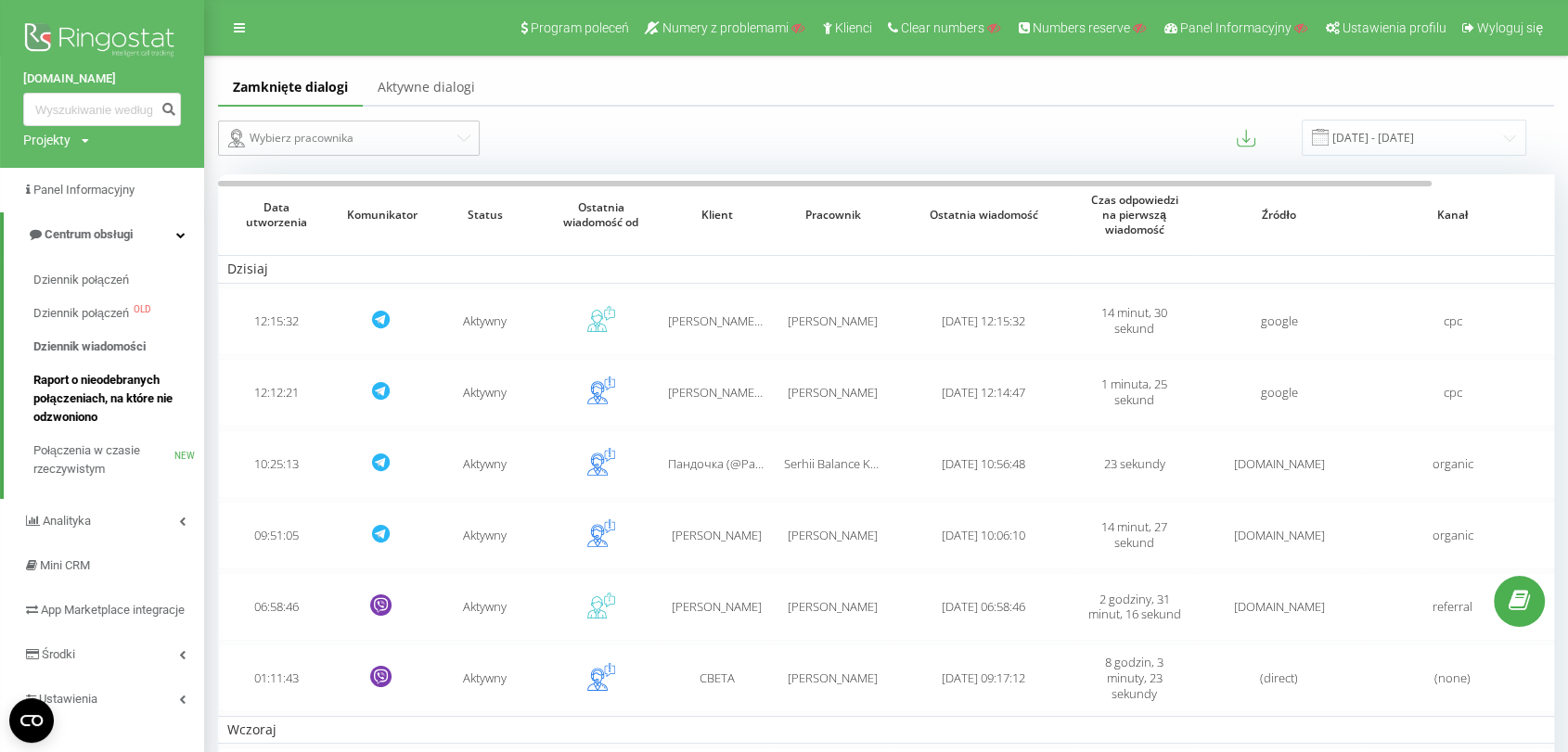
click at [129, 388] on span "Raport o nieodebranych połączeniach, na które nie odzwoniono" at bounding box center [114, 399] width 161 height 56
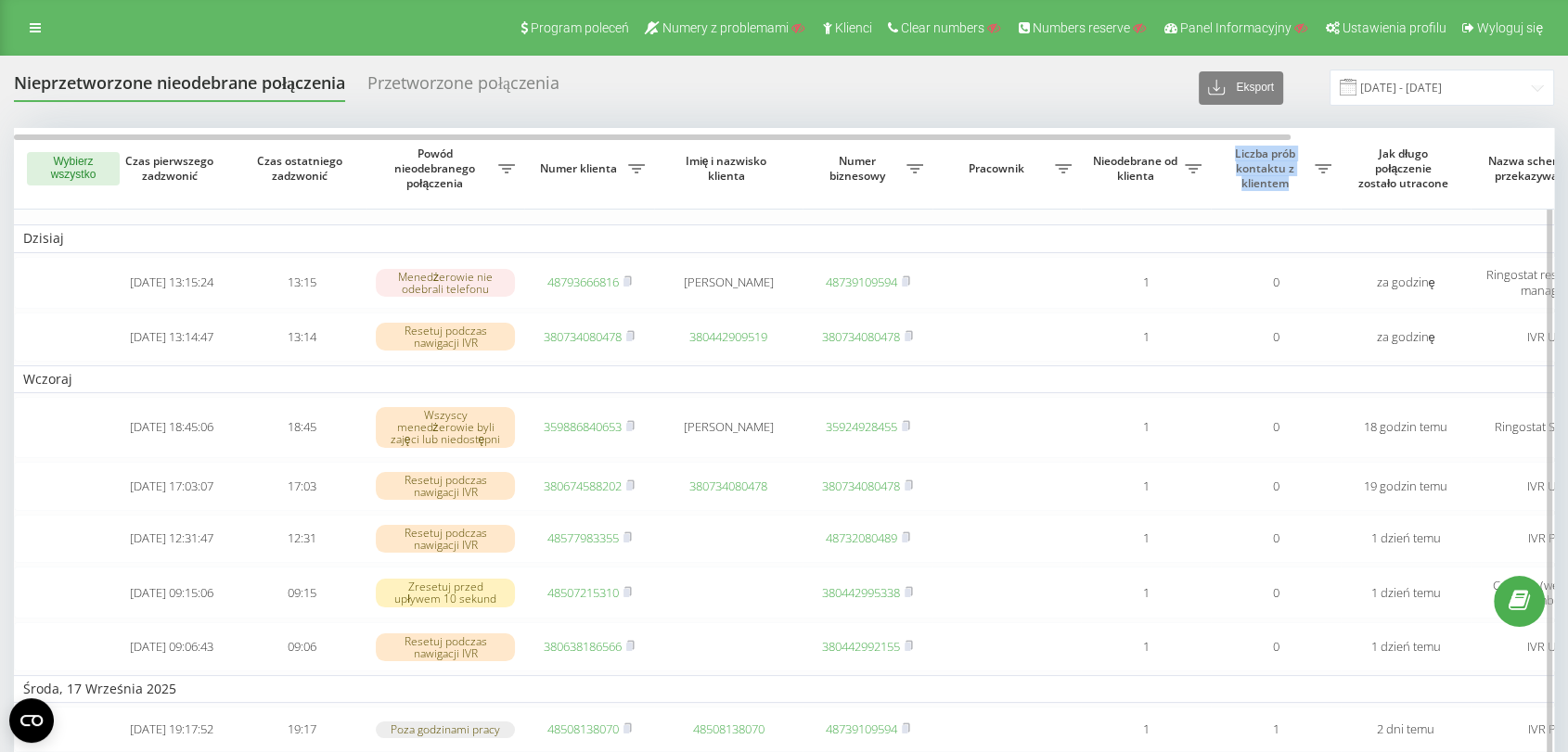
drag, startPoint x: 1306, startPoint y: 178, endPoint x: 1235, endPoint y: 147, distance: 77.5
click at [1235, 147] on span "Liczba prób kontaktu z klientem" at bounding box center [1268, 168] width 95 height 43
click at [37, 16] on link at bounding box center [35, 27] width 34 height 26
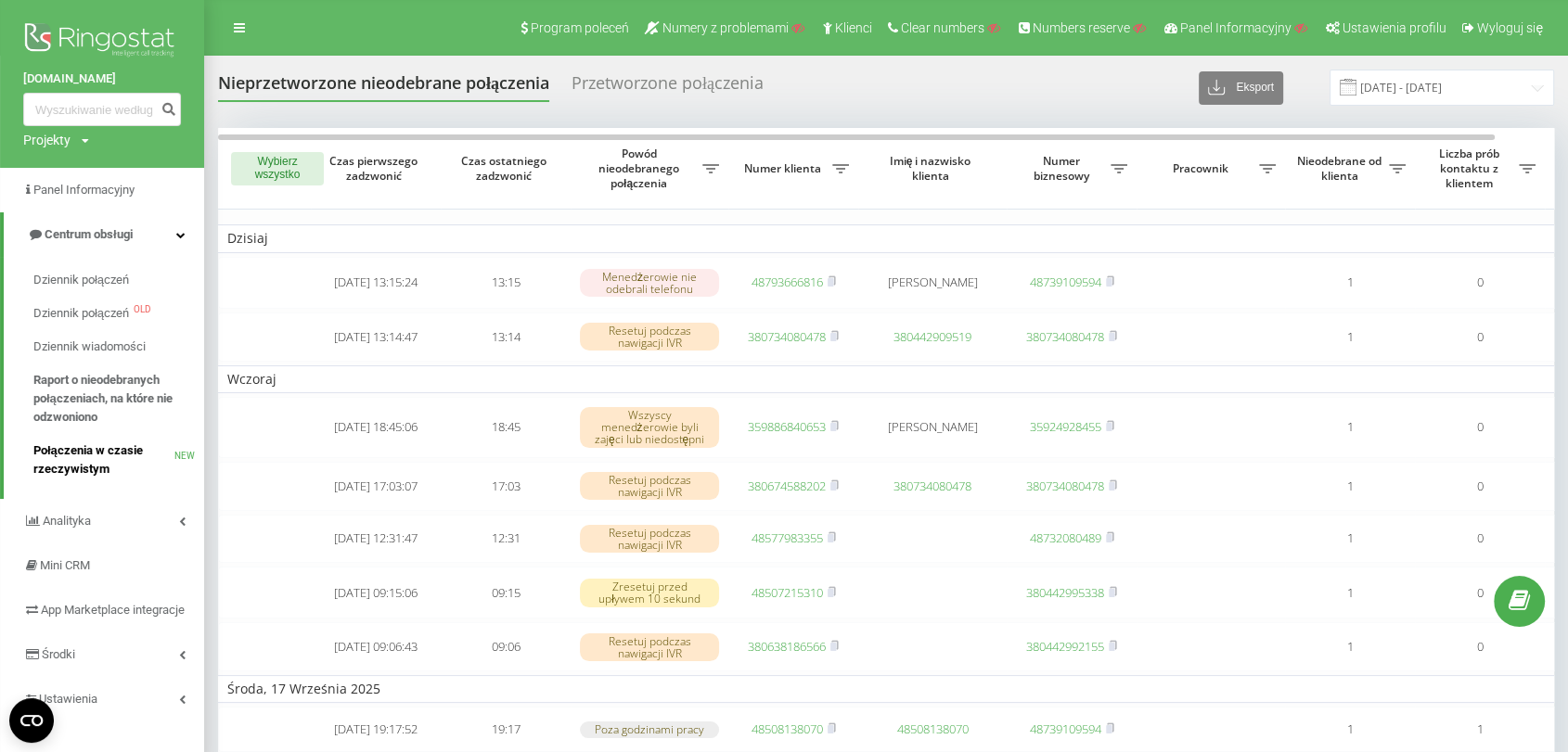
click at [97, 472] on span "Połączenia w czasie rzeczywistym" at bounding box center [104, 459] width 141 height 37
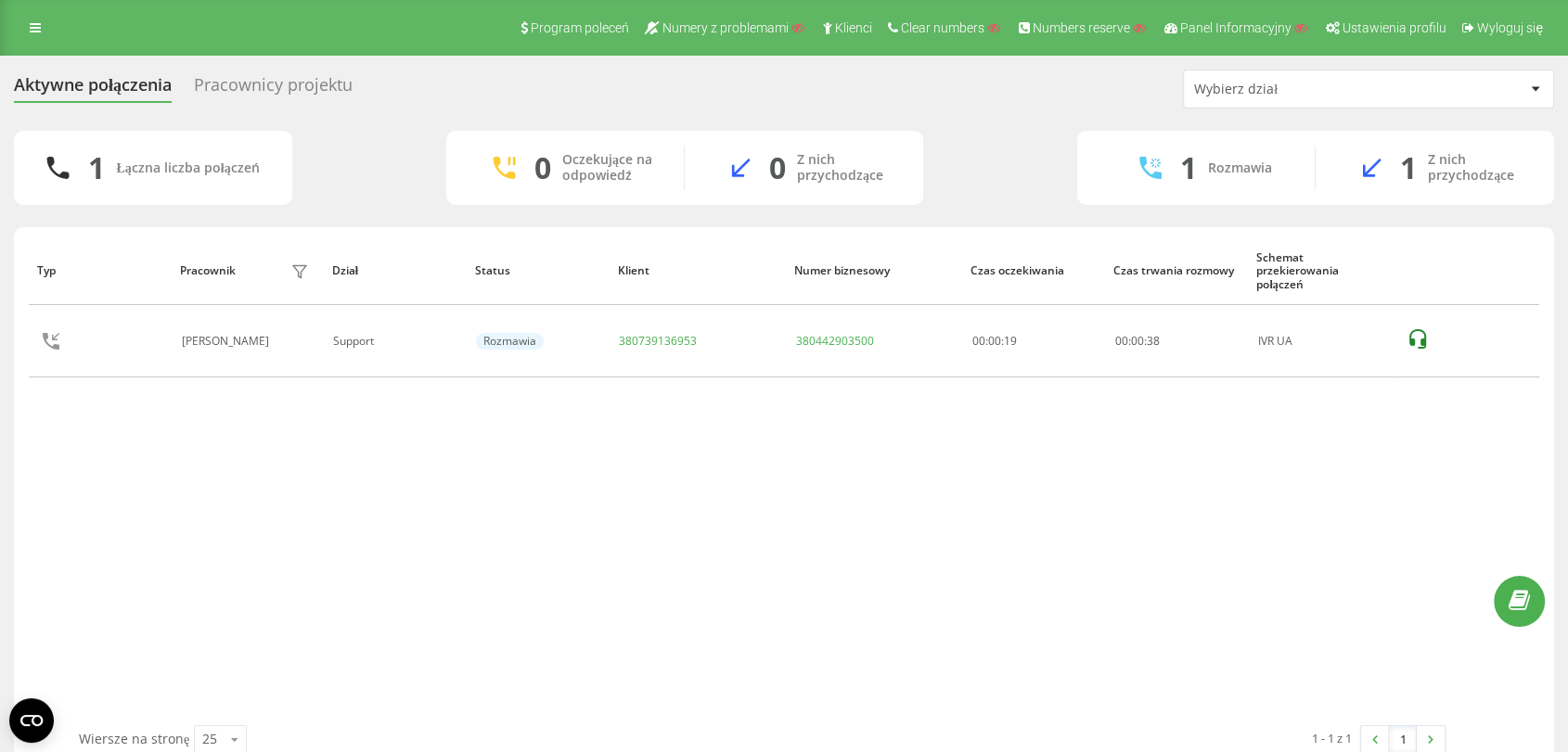
click at [246, 88] on div "Pracownicy projektu" at bounding box center [273, 89] width 158 height 29
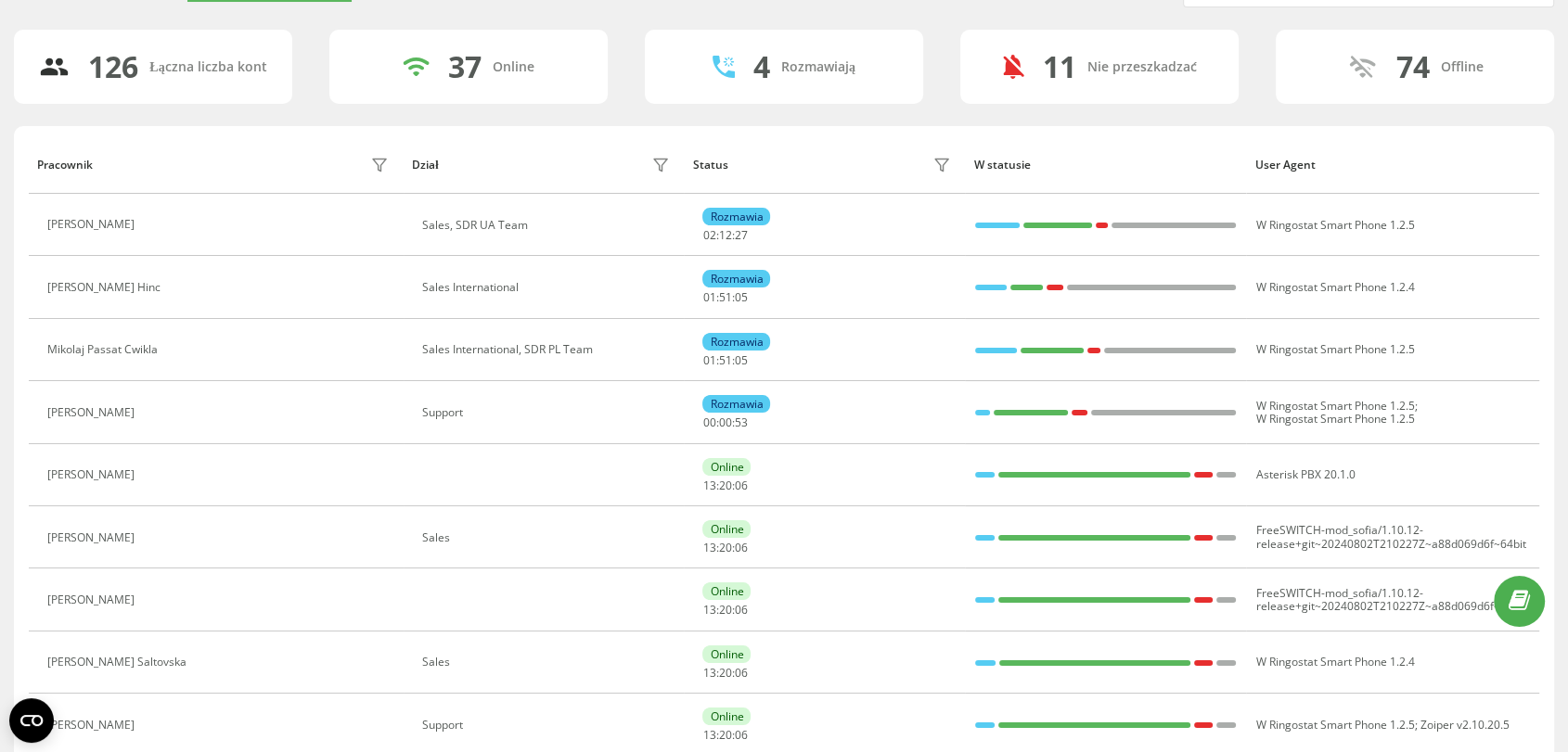
scroll to position [59, 0]
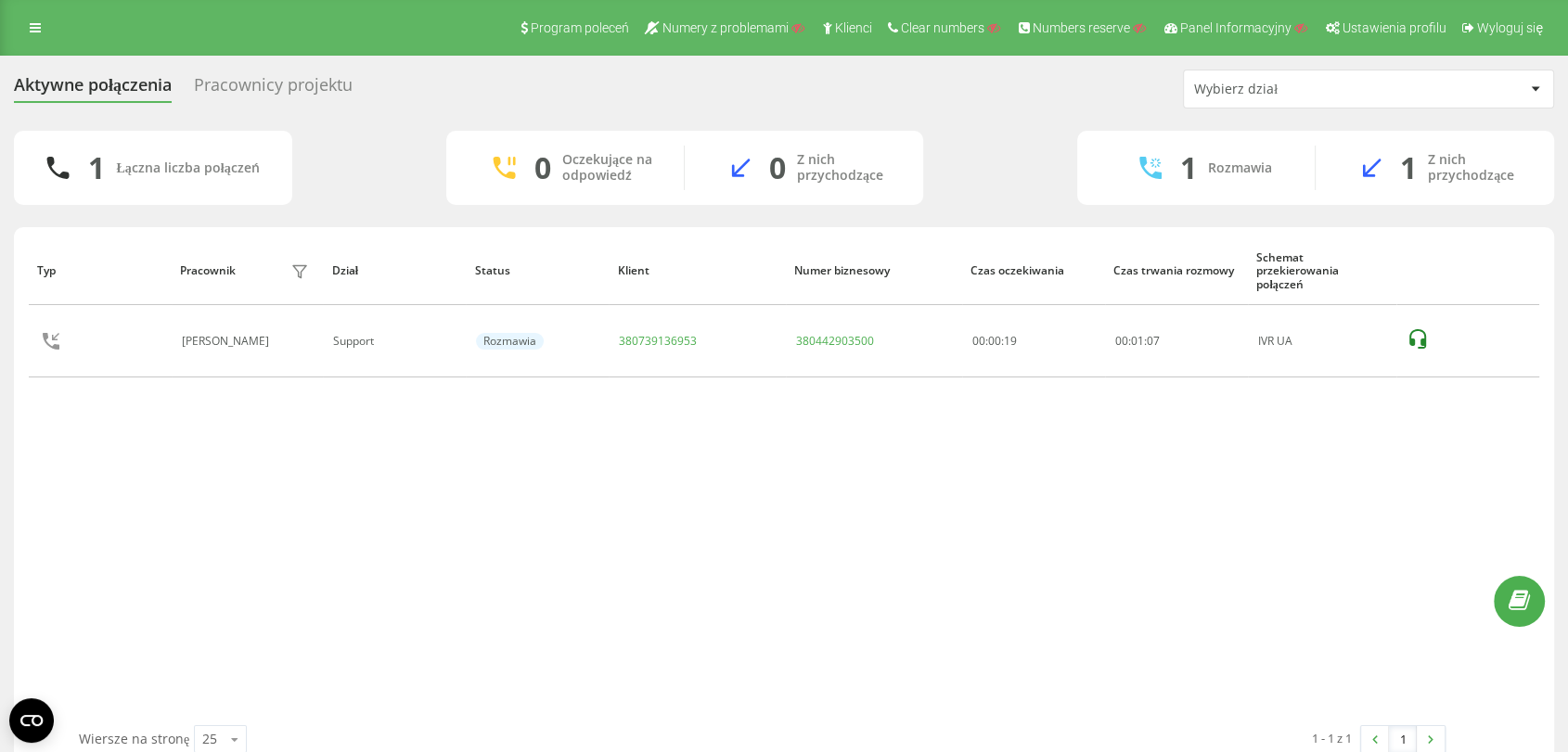
click at [27, 41] on div "Program poleceń Numery z problemami Klienci Clear numbers Numbers reserve Panel…" at bounding box center [784, 28] width 1568 height 56
click at [30, 33] on icon at bounding box center [36, 28] width 12 height 13
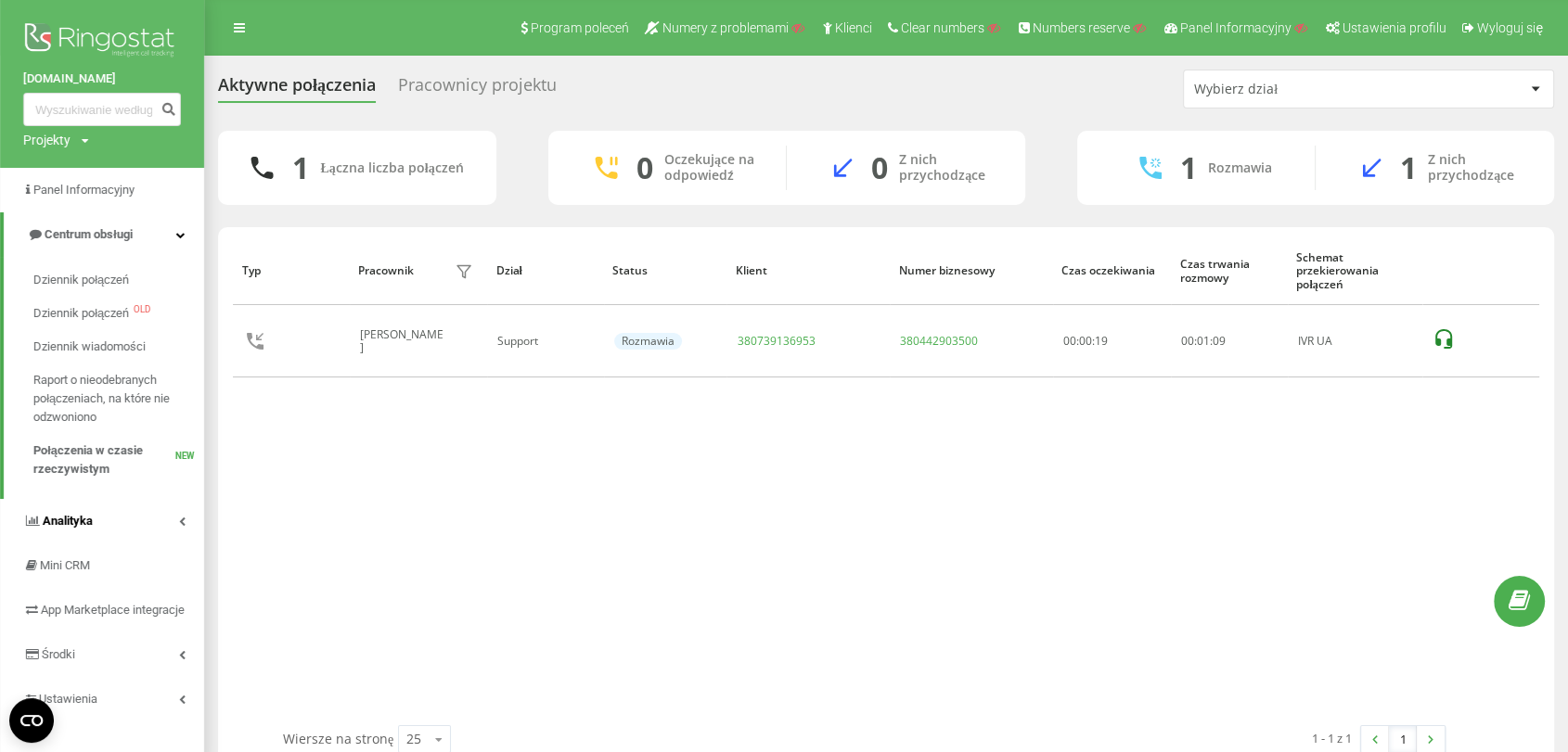
click at [99, 499] on link "Analityka" at bounding box center [102, 521] width 204 height 44
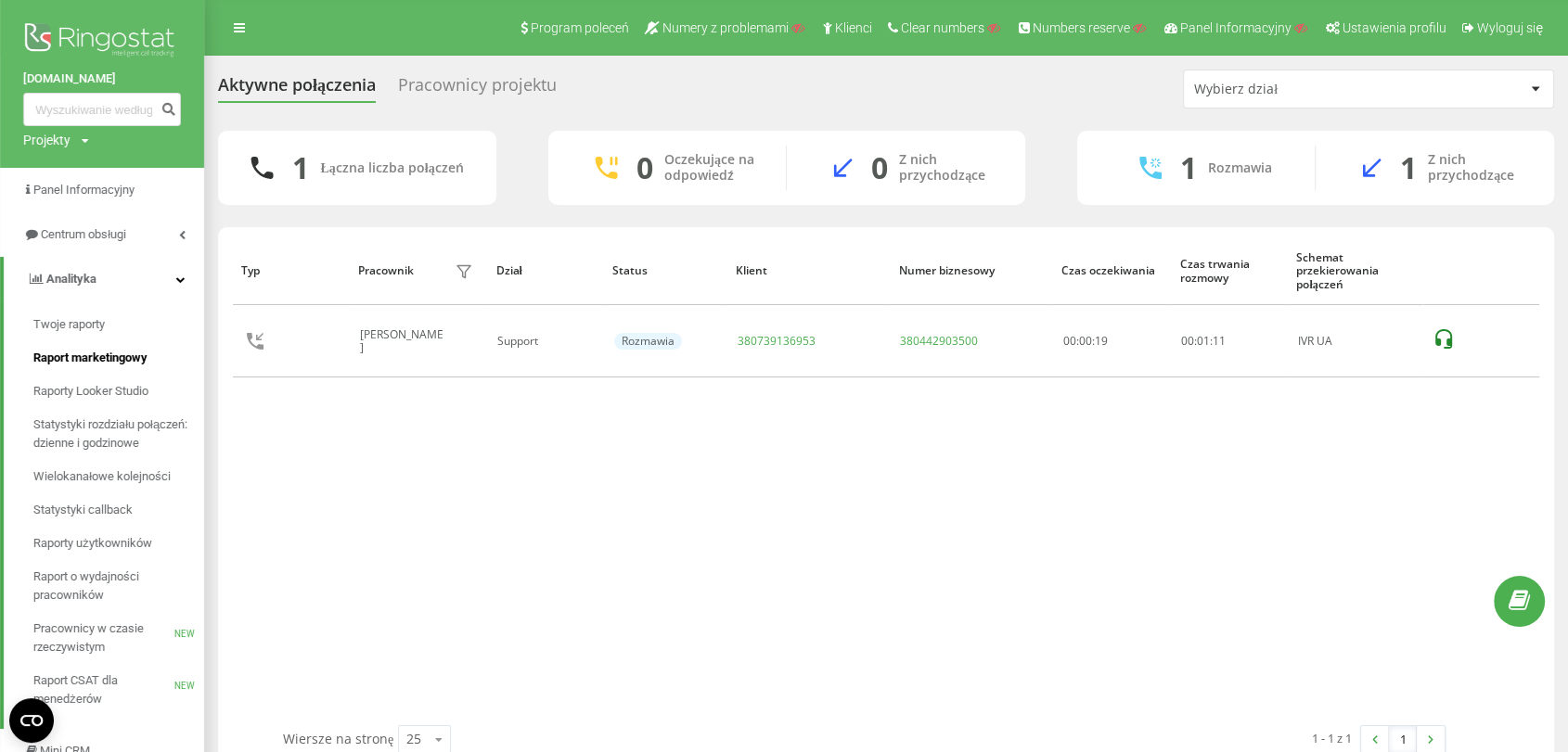
click at [105, 359] on span "Raport marketingowy" at bounding box center [90, 358] width 114 height 18
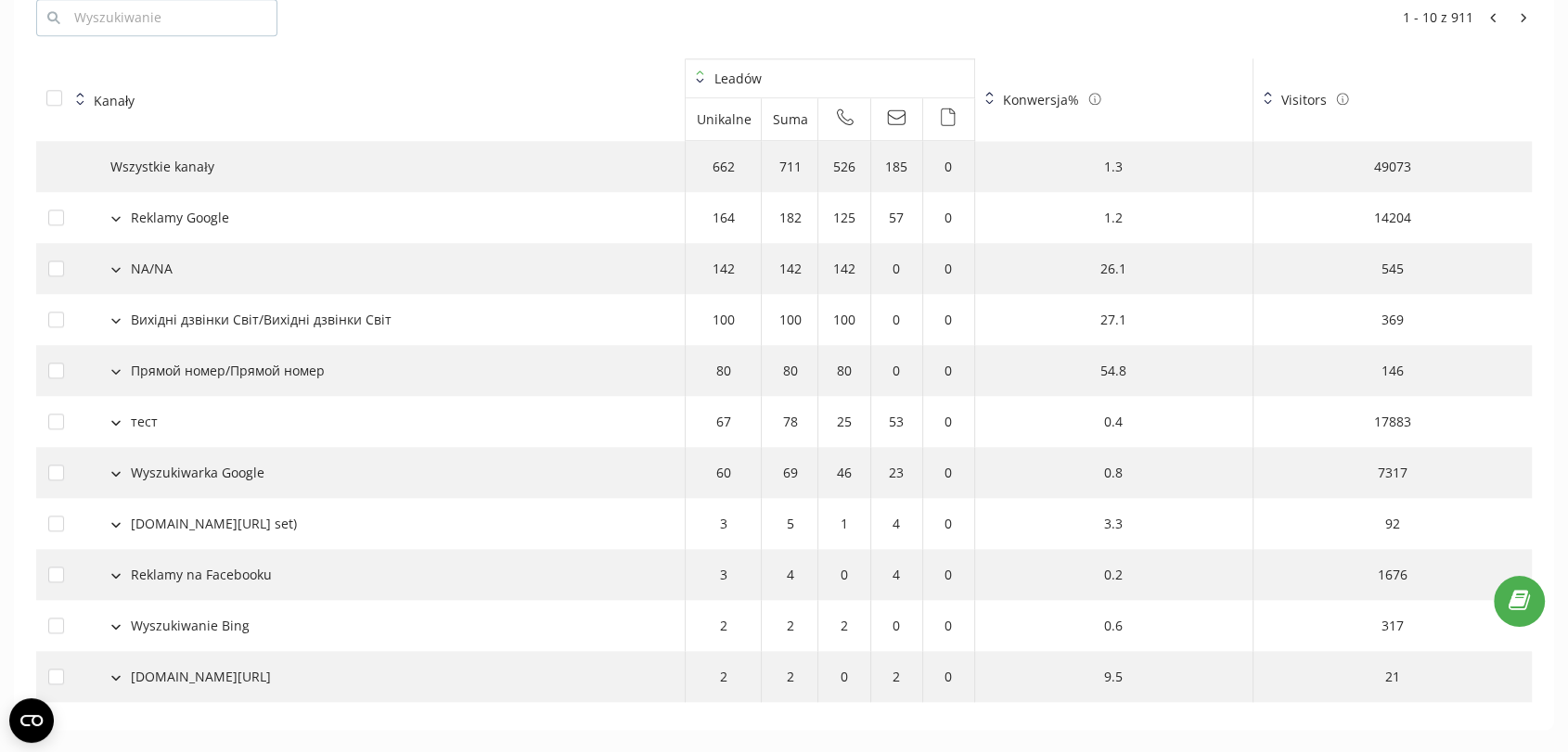
scroll to position [2071, 0]
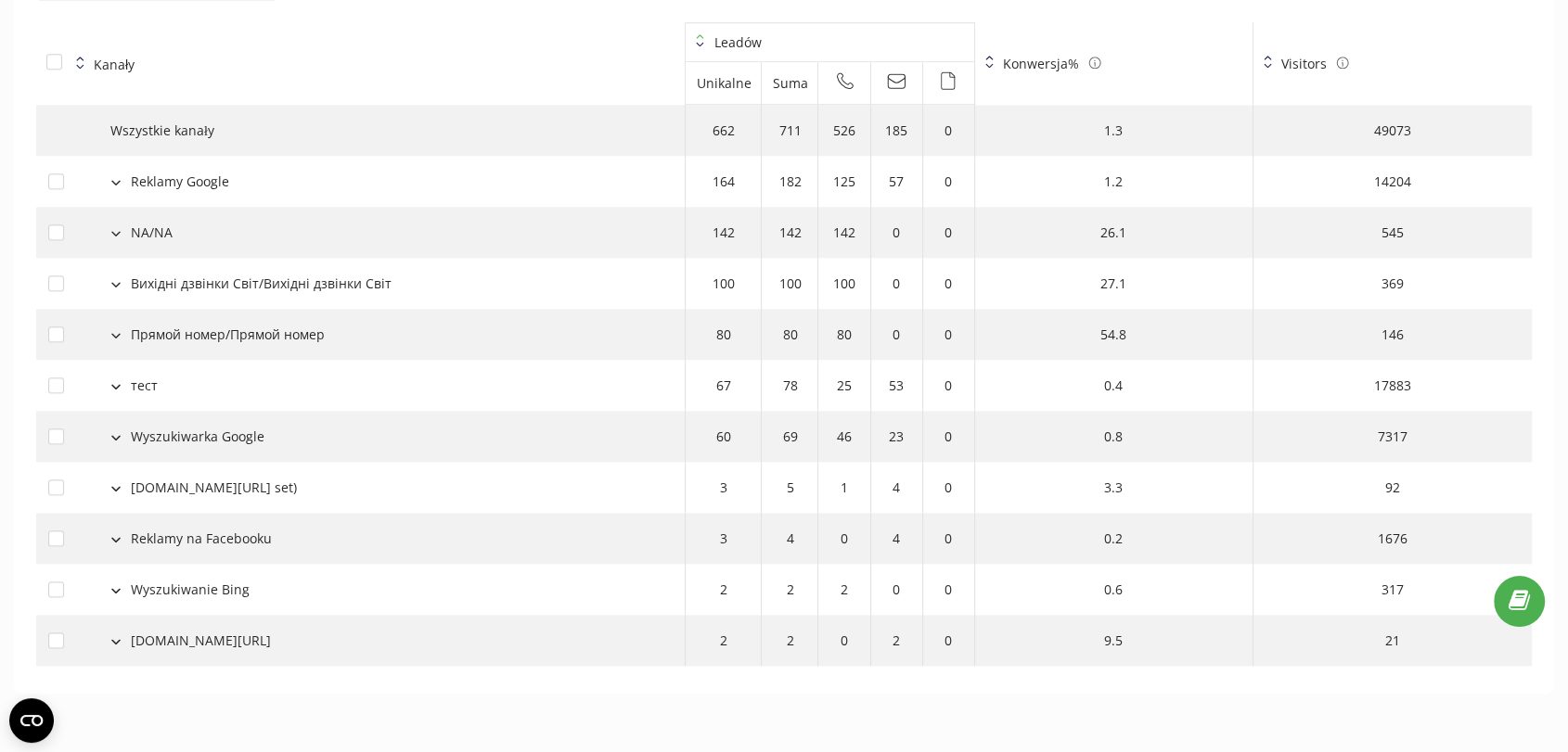
click at [113, 172] on div "Reklamy Google" at bounding box center [360, 181] width 625 height 19
click at [135, 186] on div "Reklamy Google" at bounding box center [179, 181] width 99 height 19
click at [117, 186] on button at bounding box center [115, 180] width 20 height 16
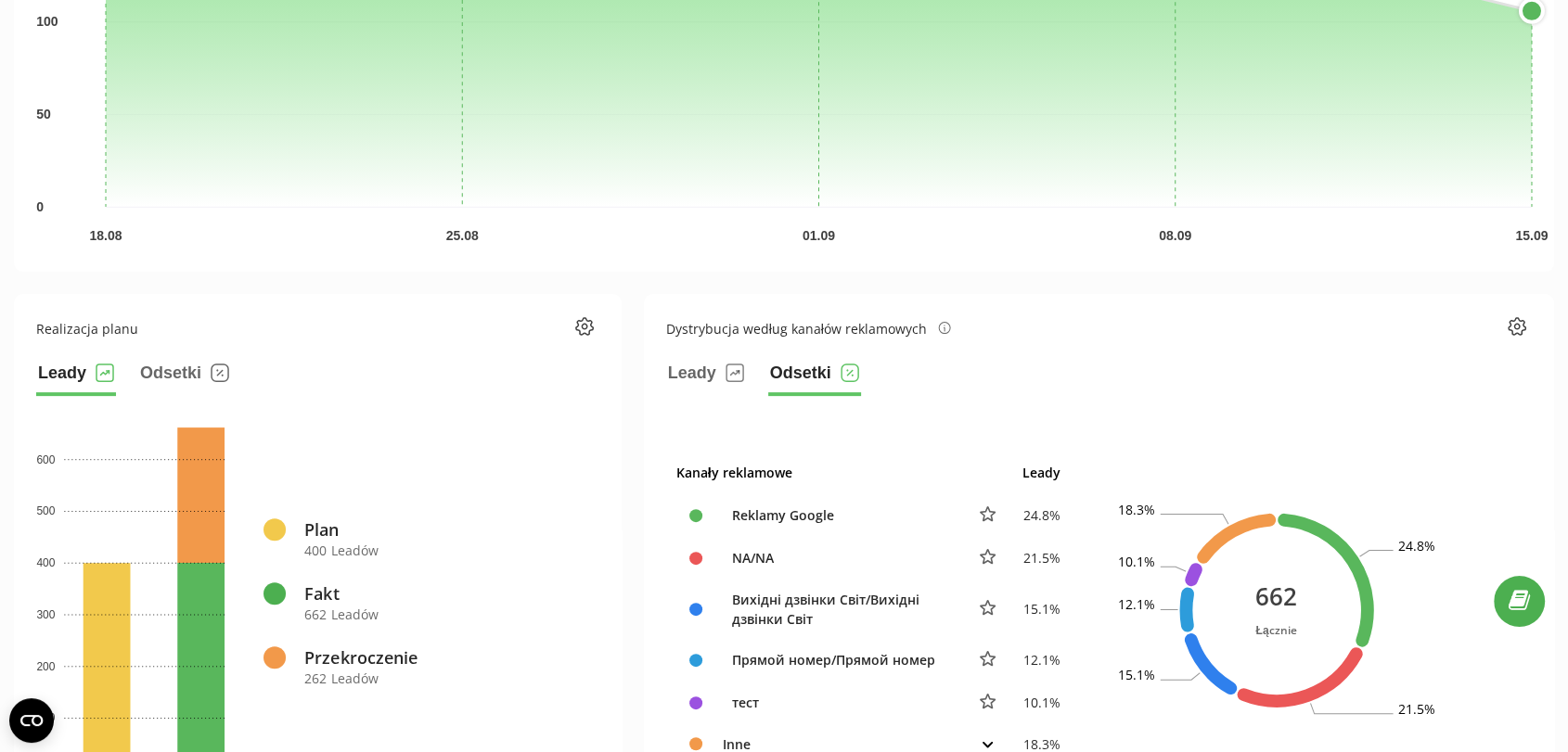
scroll to position [0, 0]
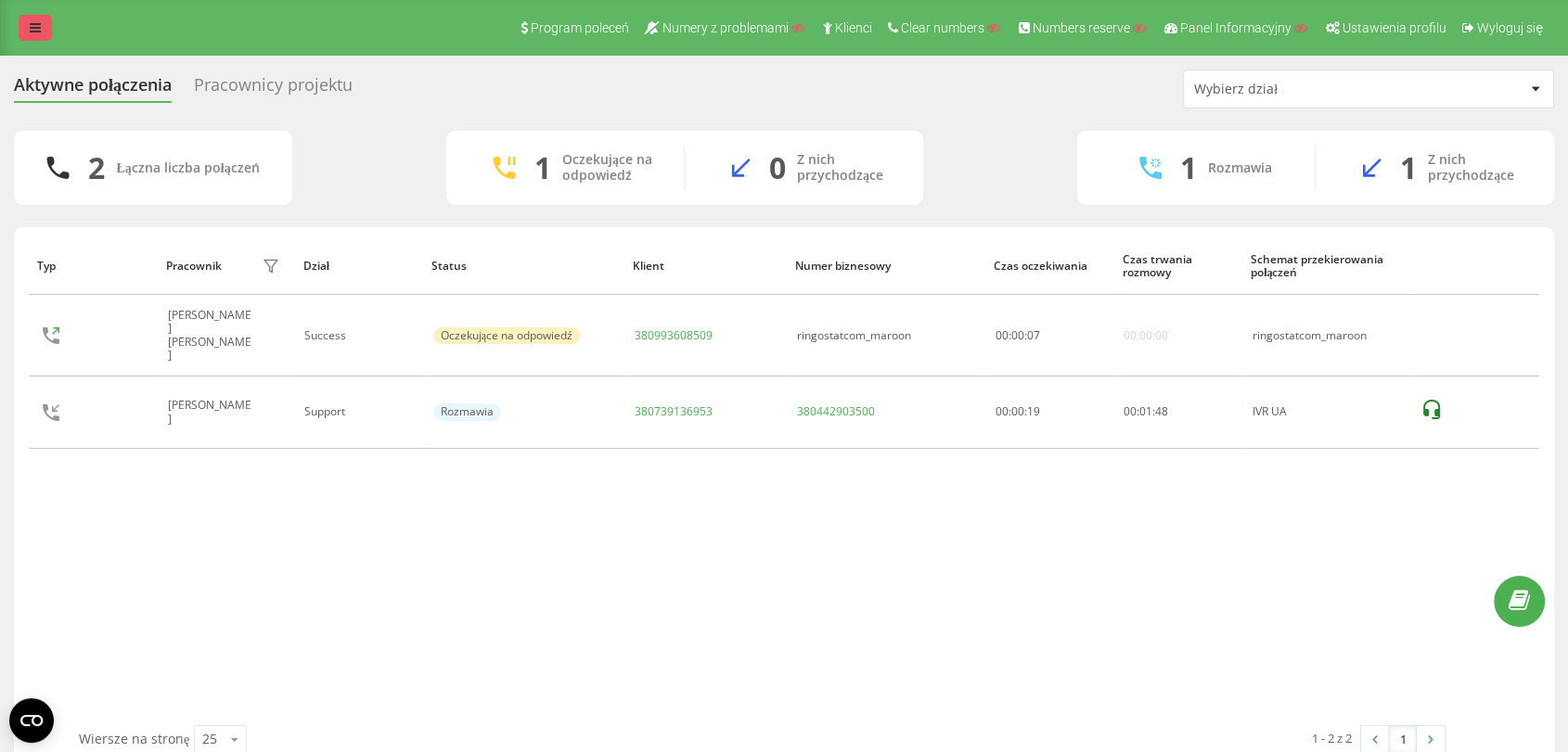
click at [30, 16] on link at bounding box center [35, 27] width 34 height 26
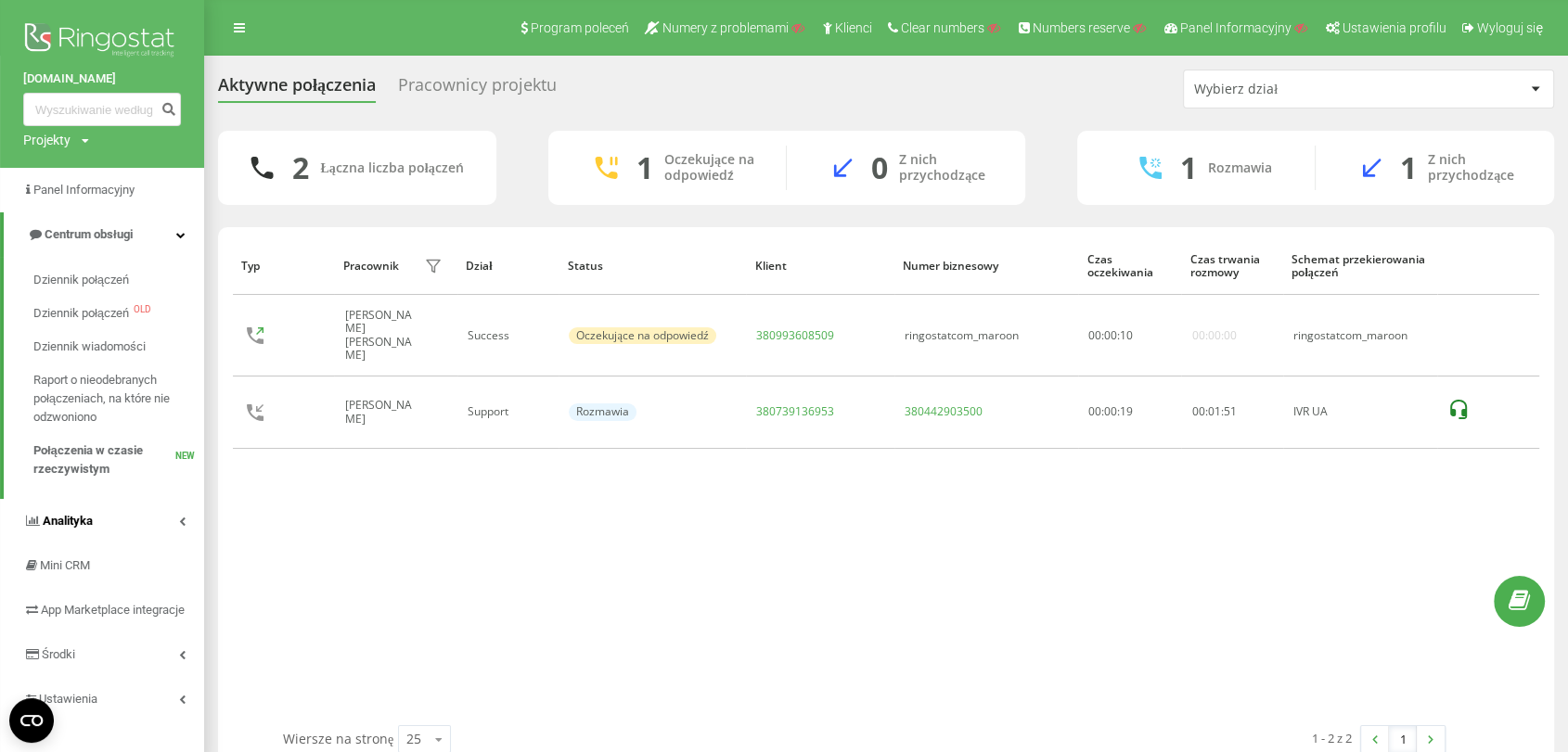
click at [89, 530] on span "Analityka" at bounding box center [58, 521] width 70 height 18
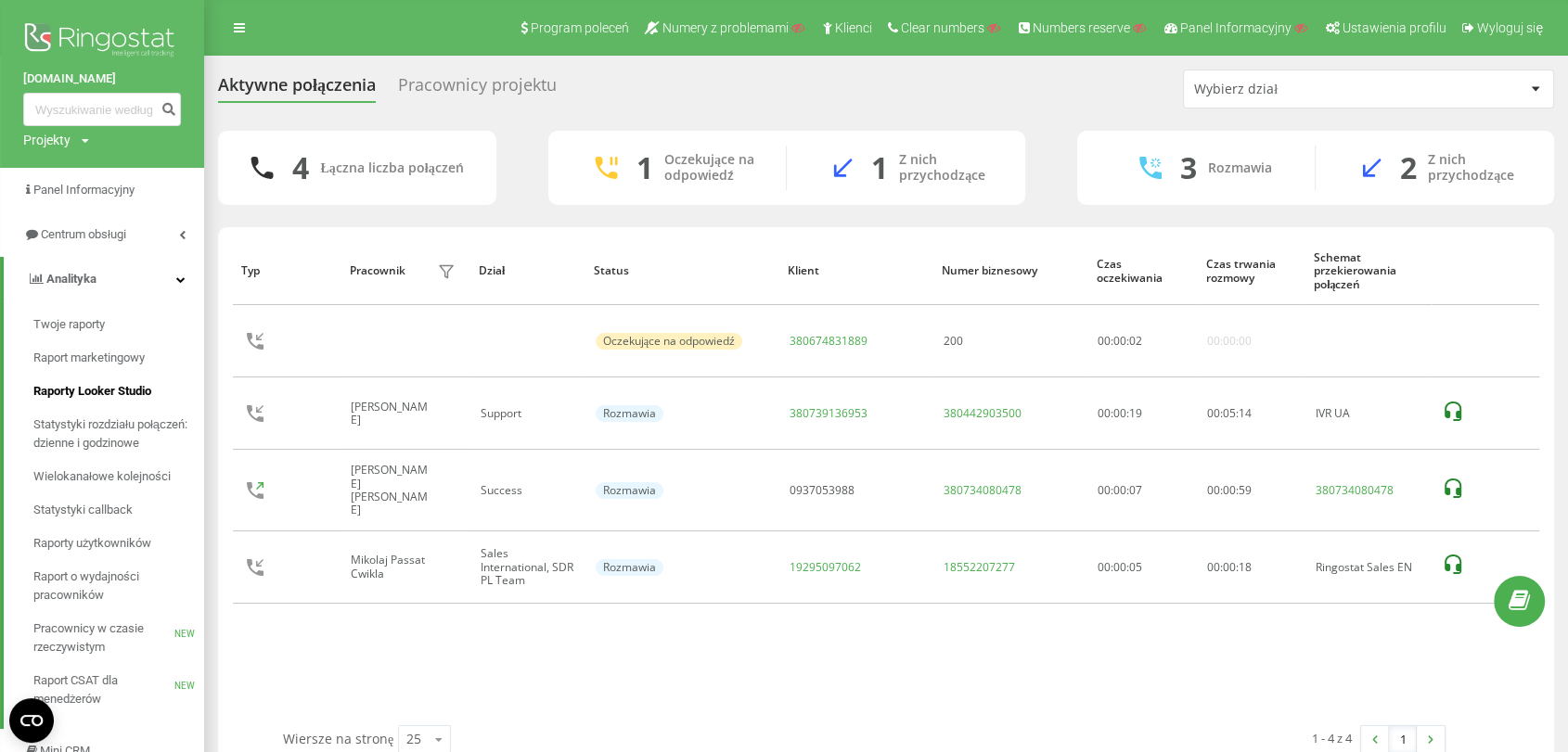
click at [80, 397] on span "Raporty Looker Studio" at bounding box center [92, 390] width 118 height 18
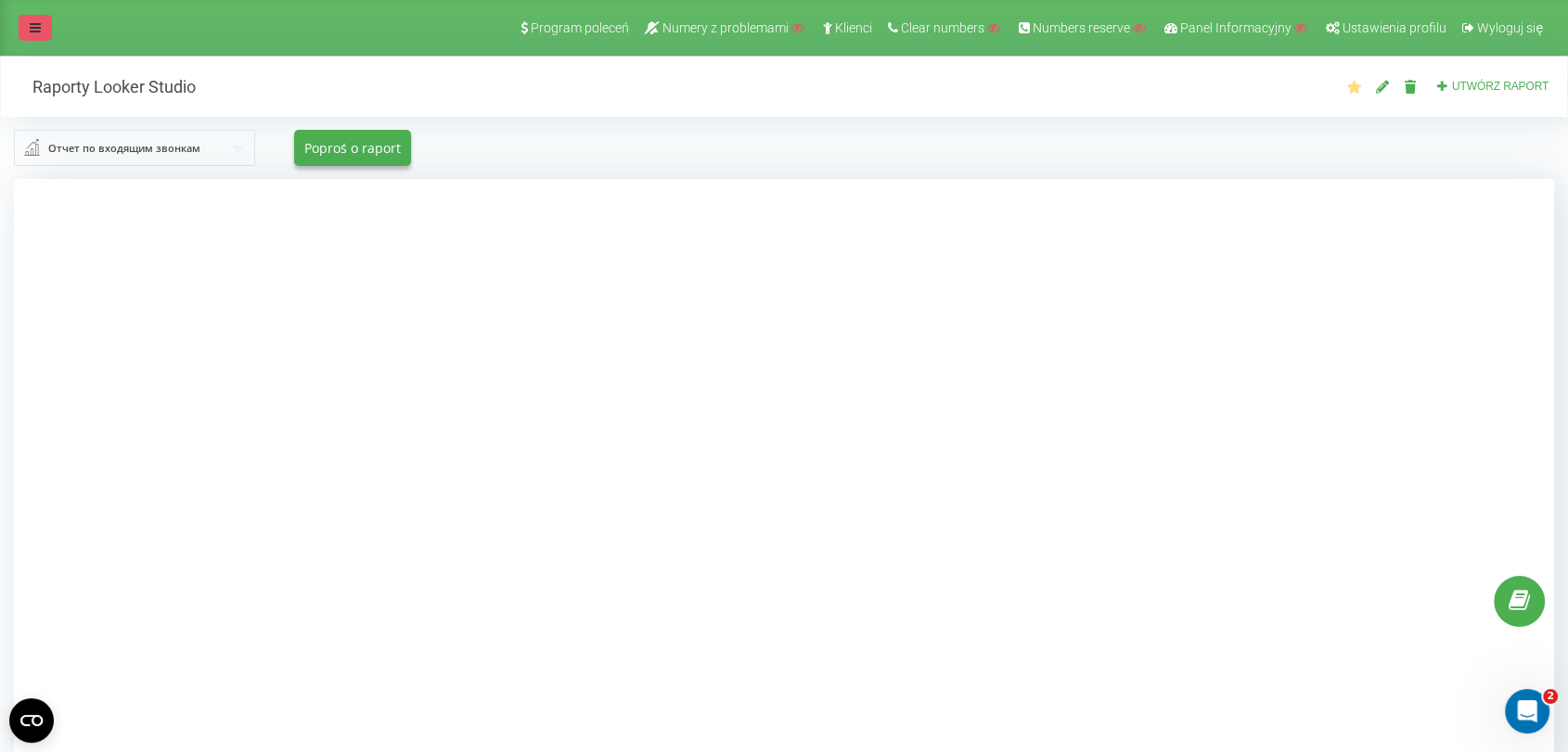
click at [21, 25] on link at bounding box center [35, 27] width 34 height 26
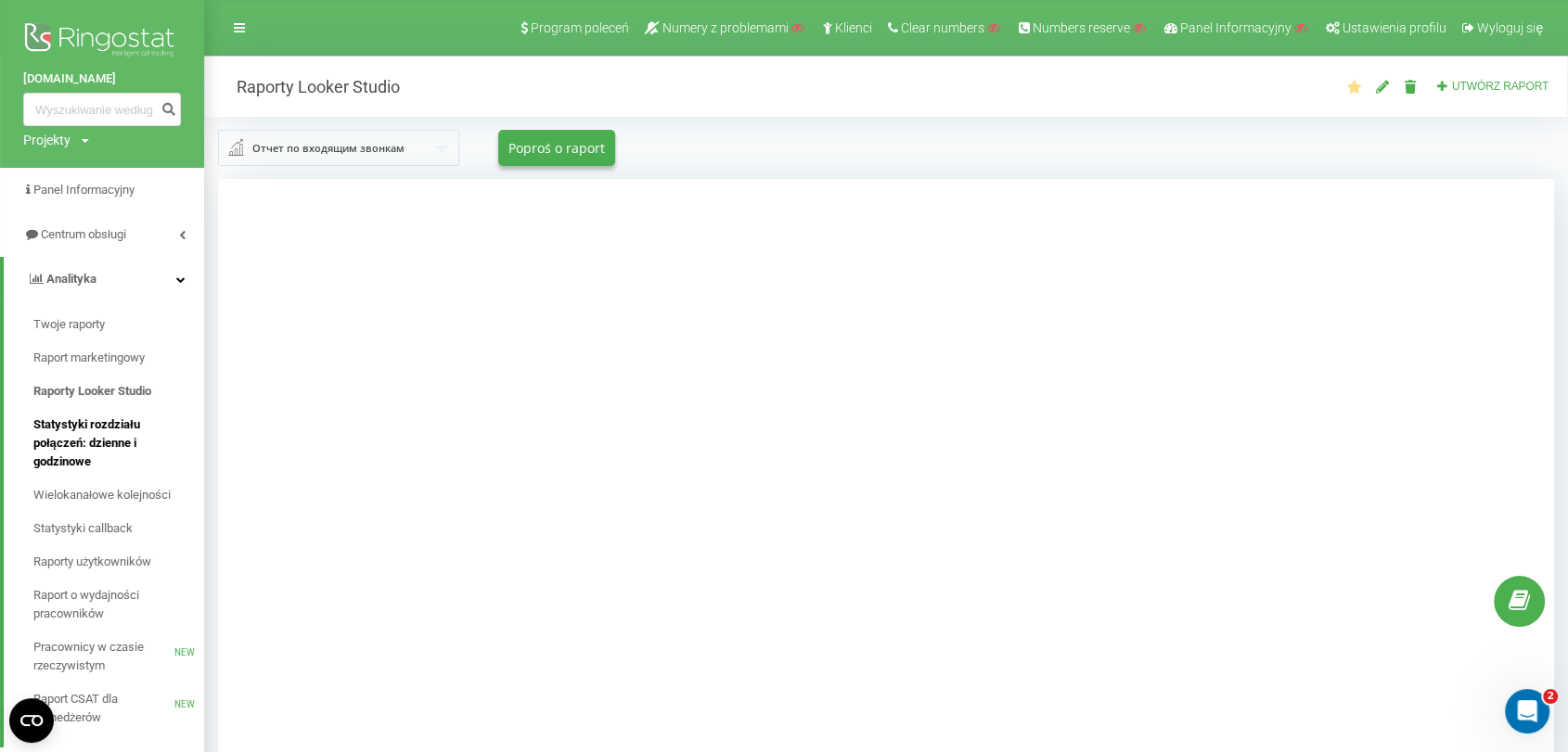
click at [131, 443] on span "Statystyki rozdziału połączeń: dzienne i godzinowe" at bounding box center [114, 443] width 161 height 56
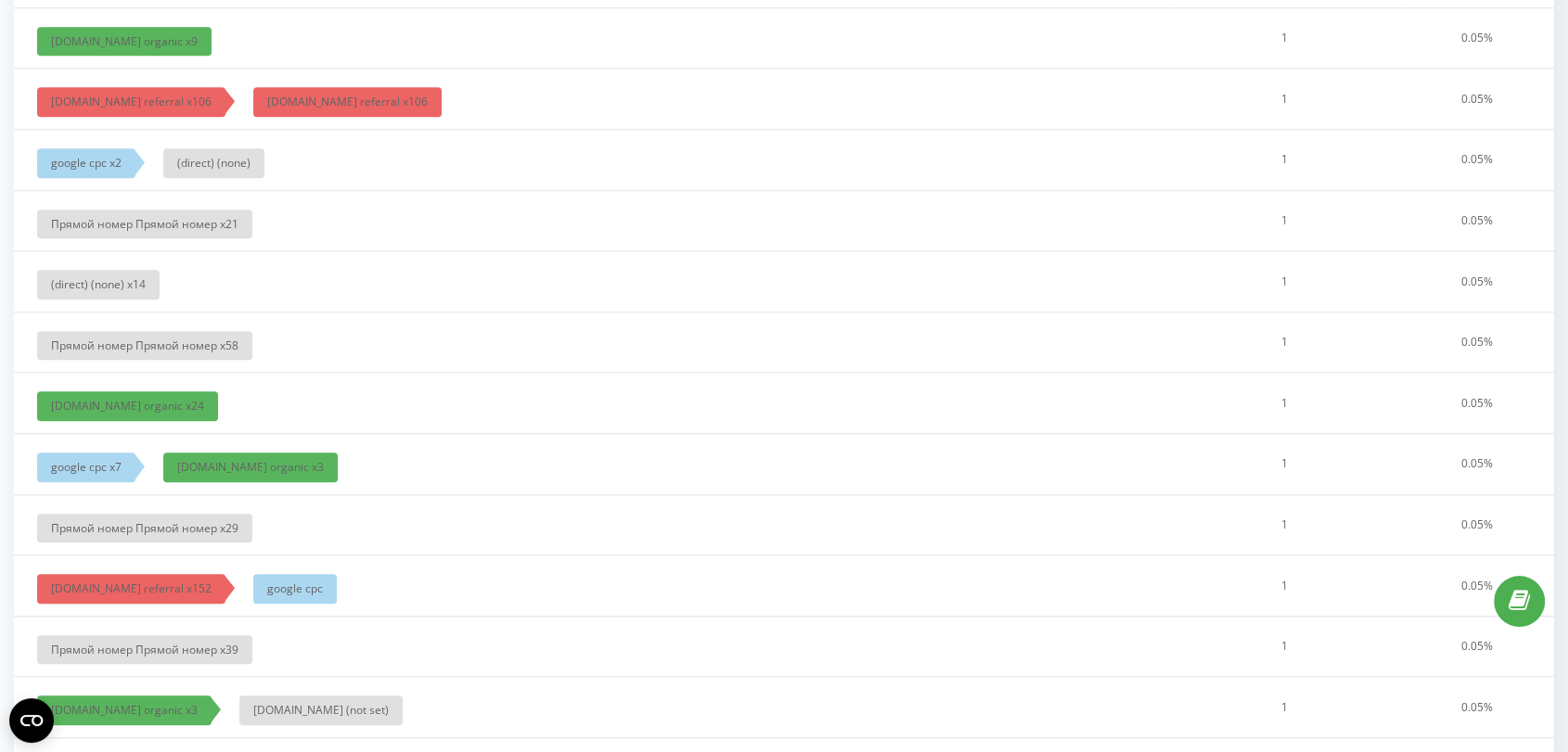
scroll to position [7766, 0]
